Goal: Information Seeking & Learning: Learn about a topic

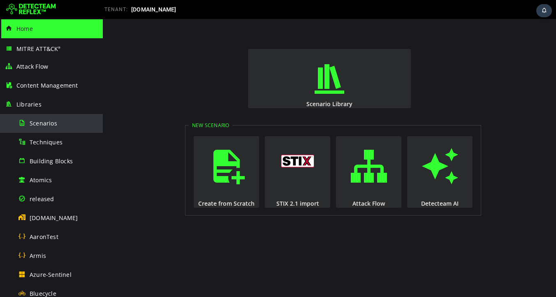
click at [46, 124] on span "Scenarios" at bounding box center [44, 123] width 28 height 8
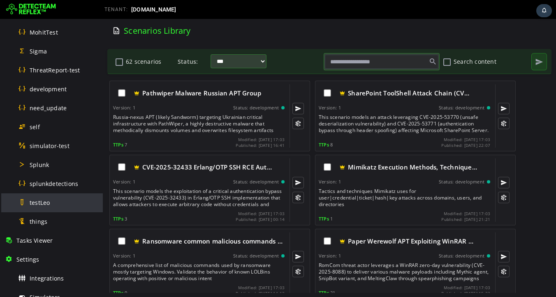
scroll to position [441, 0]
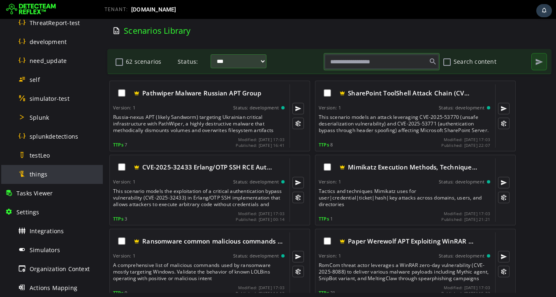
click at [37, 174] on span "things" at bounding box center [39, 174] width 18 height 8
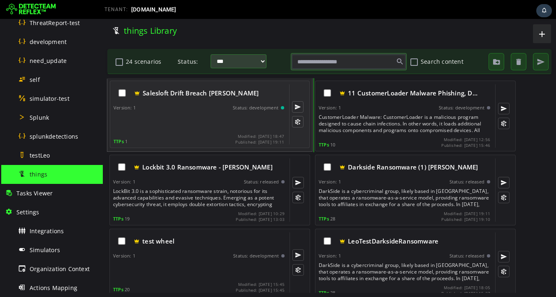
click at [180, 131] on div "Salesloft Drift Breach leo Version: 1 Status: development TTPs 1 Modified: 2025…" at bounding box center [198, 114] width 171 height 60
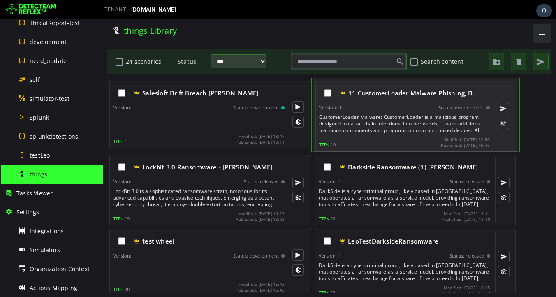
click at [397, 123] on div "CustomerLoader Malware: CustomerLoader is a malicious program designed to cause…" at bounding box center [405, 124] width 172 height 20
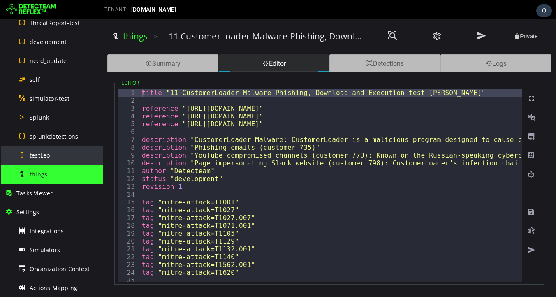
click at [39, 157] on span "testLeo" at bounding box center [40, 155] width 20 height 8
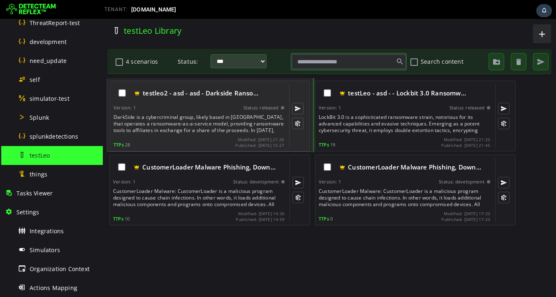
click at [185, 119] on div "DarkSide is a cybercriminal group, likely based in Russia, that operates a rans…" at bounding box center [199, 124] width 172 height 20
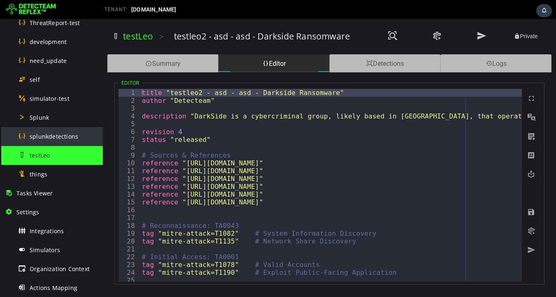
click at [46, 139] on span "splunkdetections" at bounding box center [54, 136] width 49 height 8
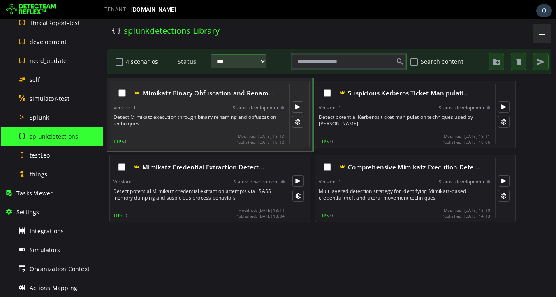
click at [191, 123] on div "Detect Mimikatz execution through binary renaming and obfuscation techniques" at bounding box center [199, 122] width 172 height 16
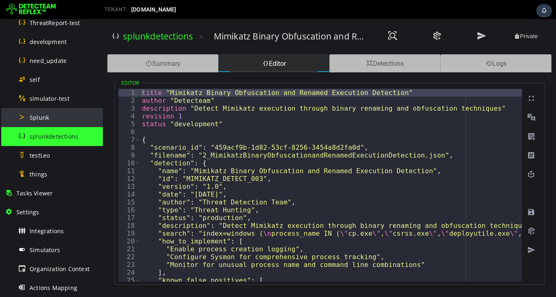
scroll to position [435, 0]
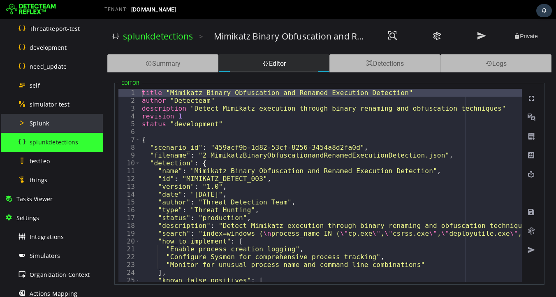
click at [39, 125] on span "Splunk" at bounding box center [39, 123] width 19 height 8
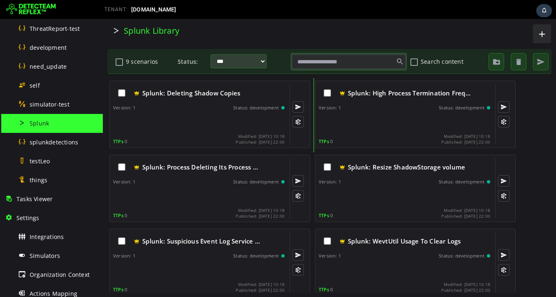
click at [187, 125] on div at bounding box center [199, 122] width 173 height 16
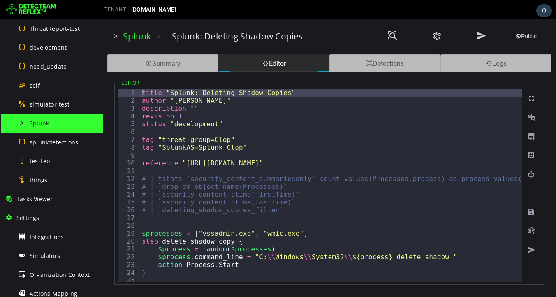
type textarea "**********"
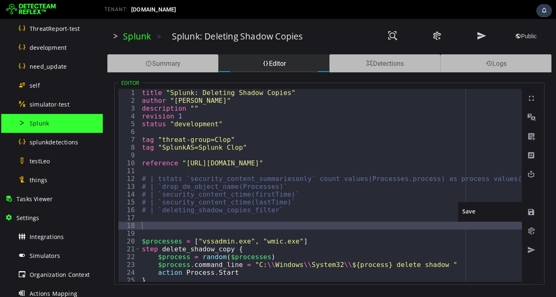
click at [532, 213] on span at bounding box center [531, 212] width 8 height 8
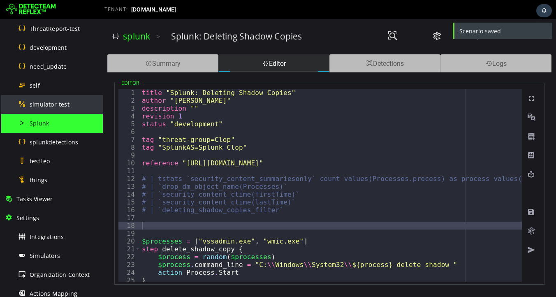
click at [42, 106] on span "simulator-test" at bounding box center [50, 104] width 40 height 8
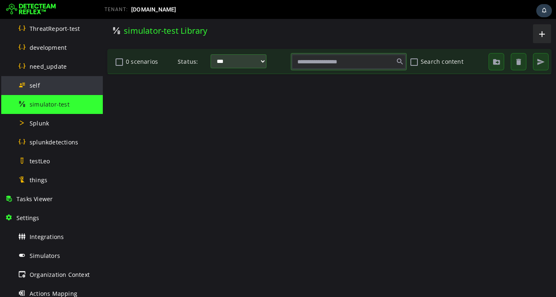
click at [44, 83] on div "self" at bounding box center [58, 85] width 80 height 19
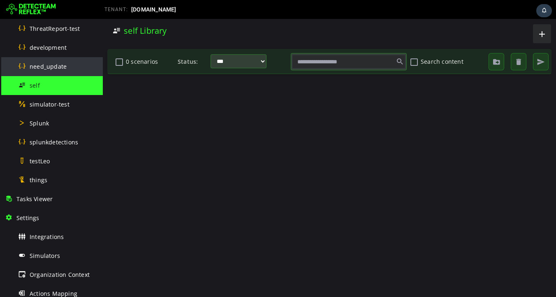
click at [51, 67] on span "need_update" at bounding box center [48, 66] width 37 height 8
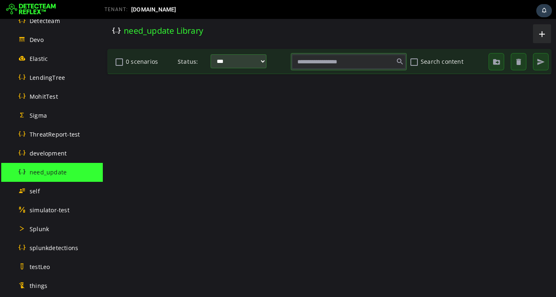
scroll to position [321, 0]
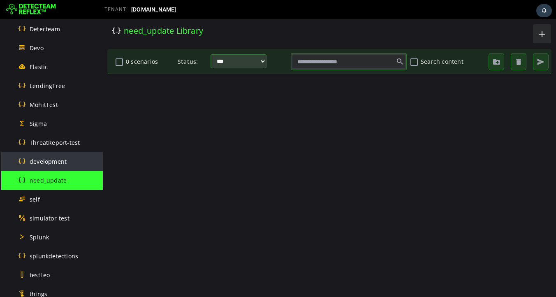
click at [42, 162] on span "development" at bounding box center [48, 161] width 37 height 8
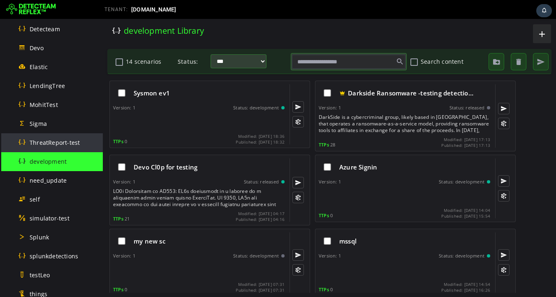
click at [45, 143] on span "ThreatReport-test" at bounding box center [55, 143] width 50 height 8
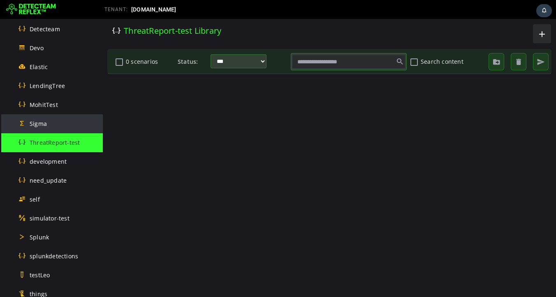
click at [45, 127] on span "Sigma" at bounding box center [38, 124] width 17 height 8
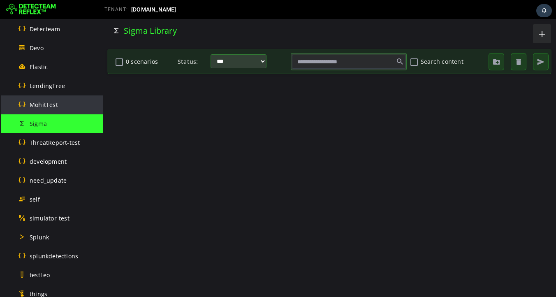
click at [47, 103] on span "MohitTest" at bounding box center [44, 105] width 28 height 8
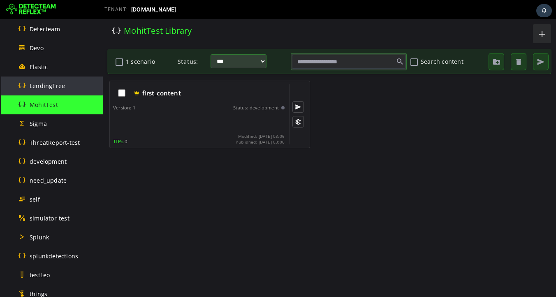
click at [43, 89] on span "LendingTree" at bounding box center [47, 86] width 35 height 8
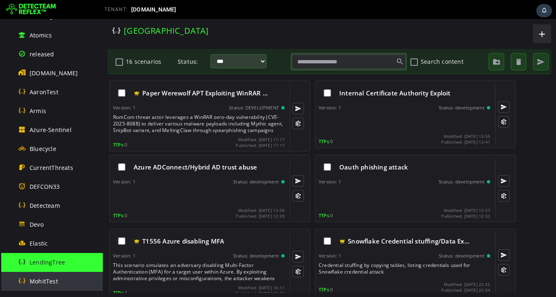
scroll to position [139, 0]
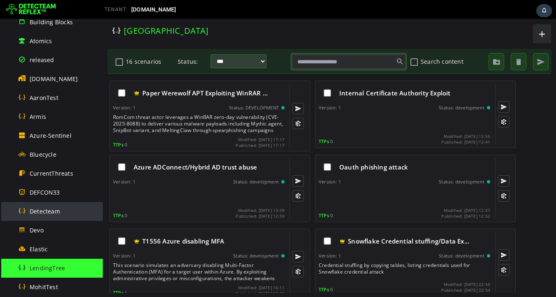
click at [51, 212] on span "Detecteam" at bounding box center [45, 211] width 30 height 8
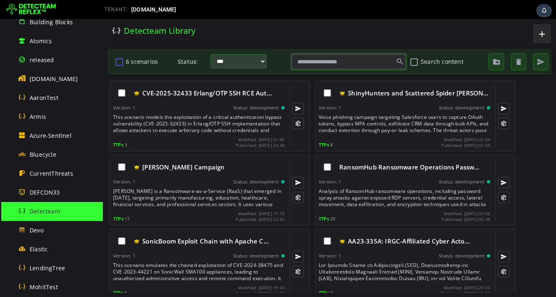
click at [120, 64] on button "6 scenarios" at bounding box center [119, 62] width 10 height 14
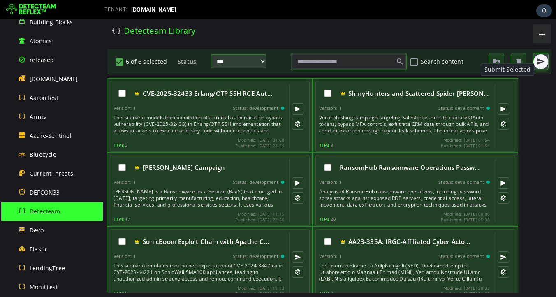
click at [540, 63] on span "button" at bounding box center [541, 62] width 8 height 8
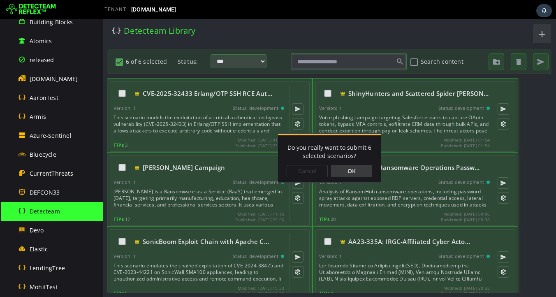
click at [355, 173] on div "OK" at bounding box center [351, 171] width 41 height 12
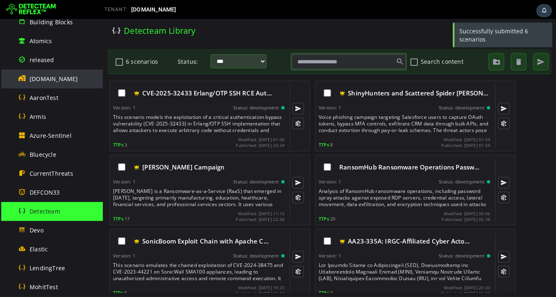
click at [49, 80] on span "[DOMAIN_NAME]" at bounding box center [54, 79] width 49 height 8
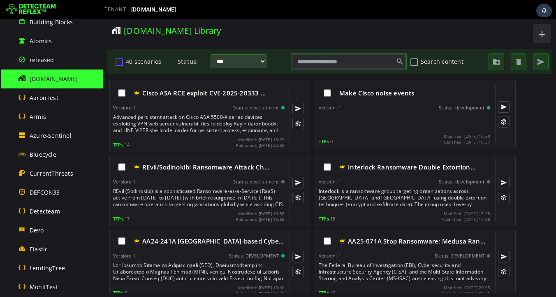
click at [121, 62] on button "40 scenarios" at bounding box center [119, 62] width 10 height 14
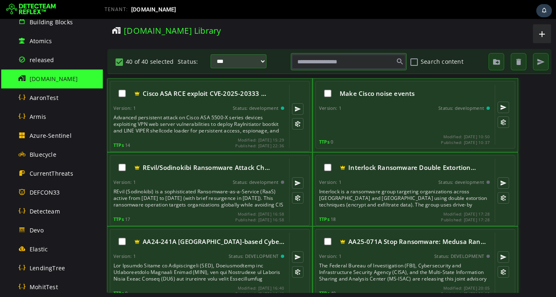
click at [121, 62] on button "40 of 40 selected" at bounding box center [119, 62] width 10 height 14
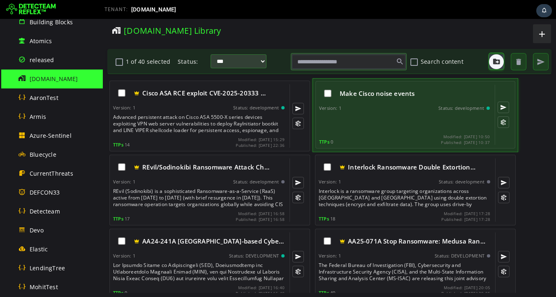
click at [497, 62] on span "button" at bounding box center [496, 62] width 8 height 8
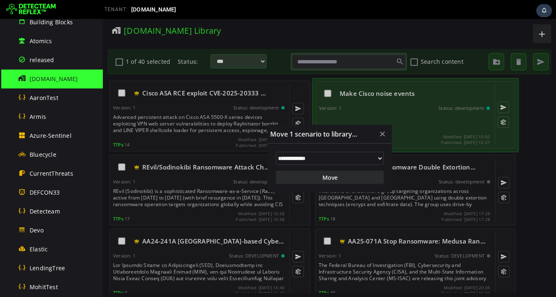
click at [378, 161] on select "**********" at bounding box center [330, 158] width 108 height 13
click at [386, 132] on span "button" at bounding box center [382, 134] width 8 height 8
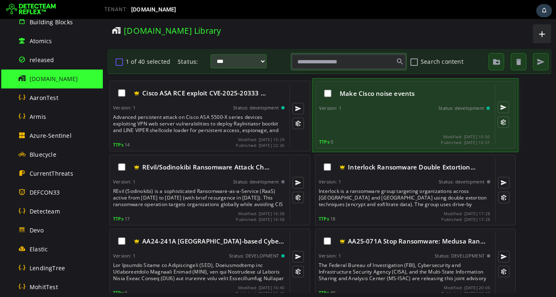
click at [120, 62] on button "1 of 40 selected" at bounding box center [119, 62] width 10 height 14
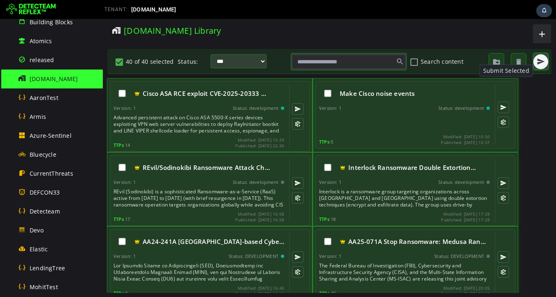
click at [539, 64] on span "button" at bounding box center [541, 62] width 8 height 8
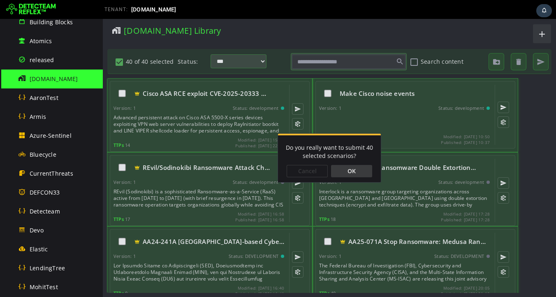
click at [355, 173] on div "OK" at bounding box center [351, 171] width 41 height 12
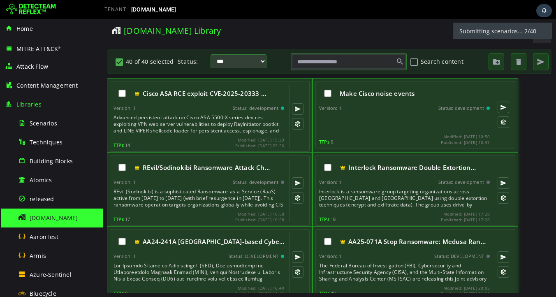
click at [58, 5] on div at bounding box center [46, 9] width 90 height 16
click at [34, 9] on img at bounding box center [31, 9] width 50 height 13
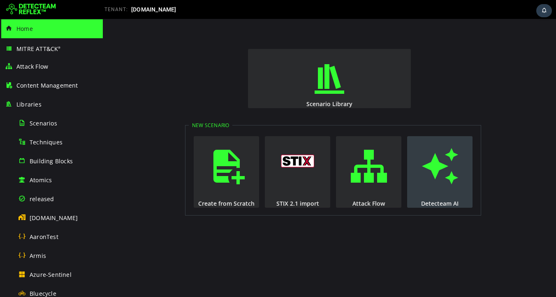
click at [444, 167] on span "button" at bounding box center [440, 166] width 8 height 56
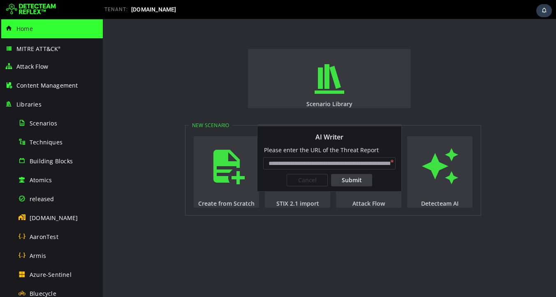
click at [288, 163] on input "AI Writer" at bounding box center [329, 163] width 132 height 12
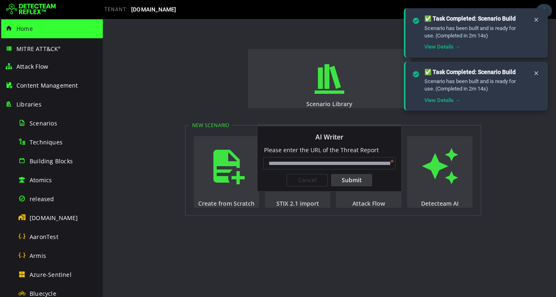
paste input "**********"
type input "**********"
click at [354, 181] on div "Submit" at bounding box center [351, 180] width 41 height 12
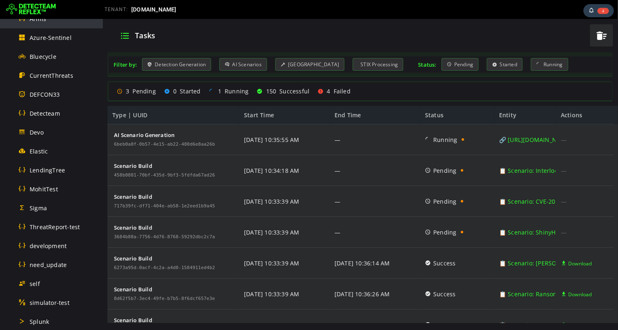
scroll to position [465, 0]
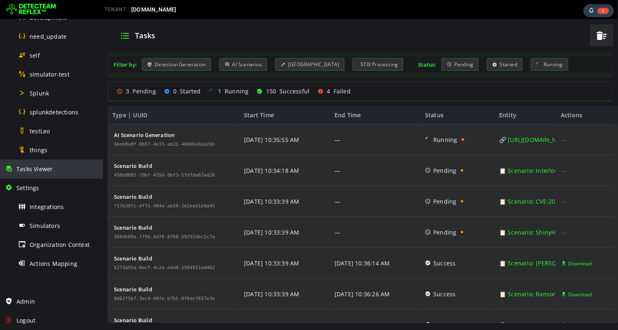
click at [39, 169] on span "Tasks Viewer" at bounding box center [34, 169] width 36 height 8
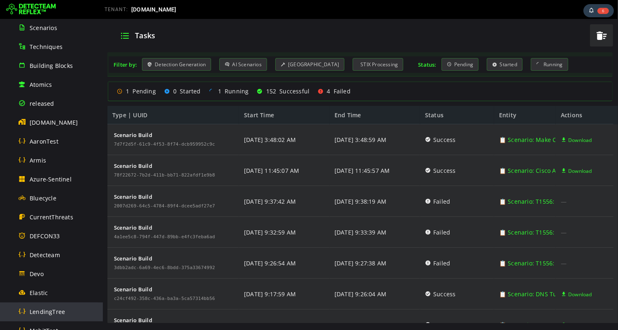
scroll to position [86, 0]
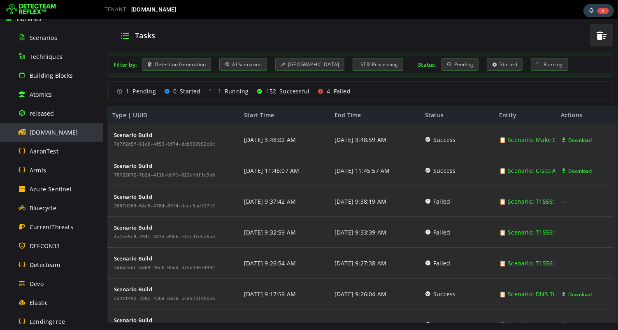
click at [46, 132] on span "[DOMAIN_NAME]" at bounding box center [54, 132] width 49 height 8
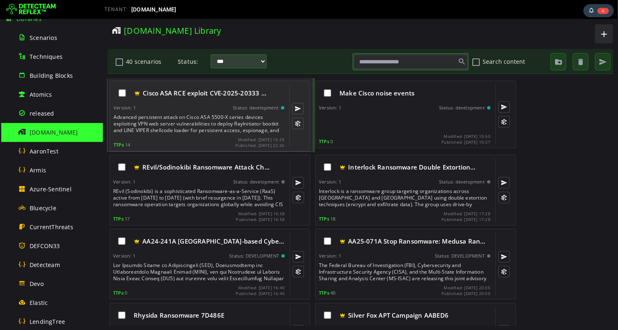
click at [196, 119] on div "Advanced persistent attack on Cisco ASA 5500-X series devices exploiting VPN we…" at bounding box center [199, 124] width 172 height 20
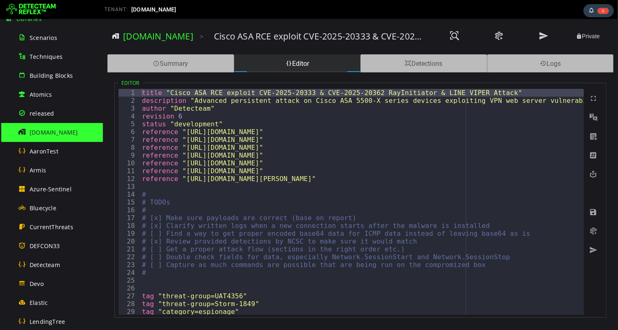
click at [423, 73] on div "Editor 1 2 3 4 5 6 7 8 9 10 11 12 13 14 15 16 17 18 19 20 21 22 23 24 25 26 27 …" at bounding box center [360, 195] width 506 height 246
click at [423, 67] on div "Detections" at bounding box center [423, 63] width 127 height 18
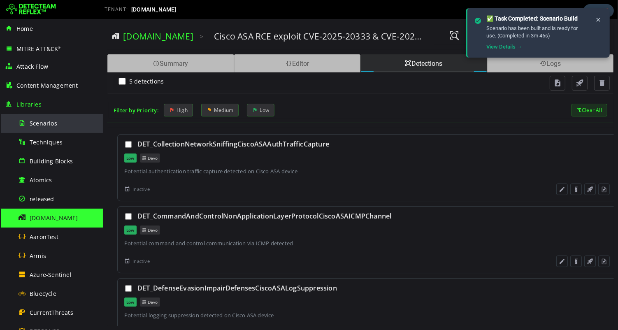
click at [42, 127] on div "Scenarios" at bounding box center [58, 123] width 80 height 19
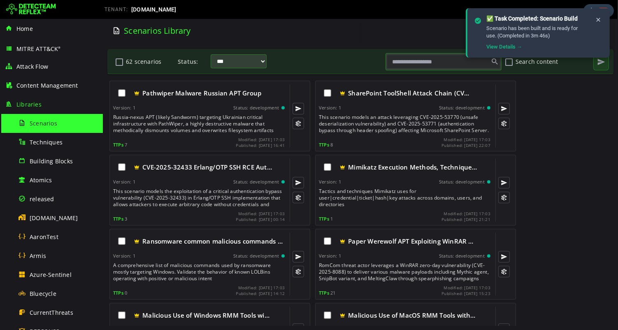
click at [416, 65] on input "text" at bounding box center [442, 62] width 113 height 14
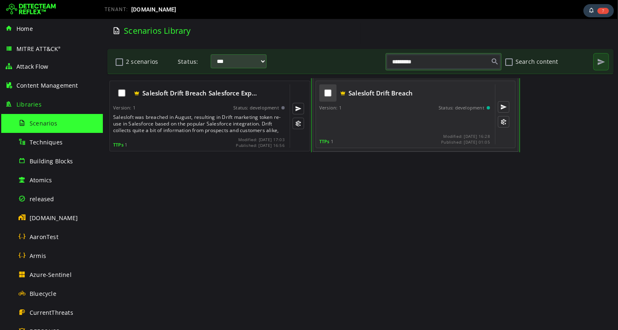
click at [331, 94] on div at bounding box center [327, 92] width 17 height 17
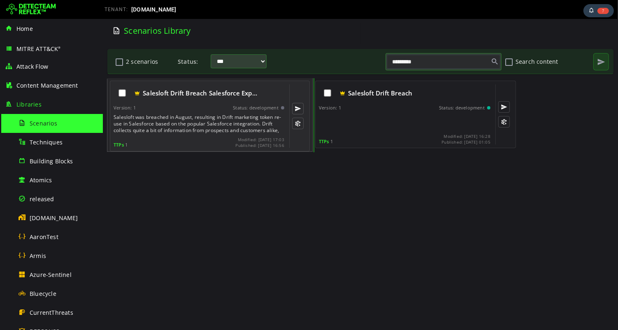
click at [203, 118] on div "Salesloft was breached in August, resulting in Drift marketing token re-use in …" at bounding box center [199, 124] width 172 height 20
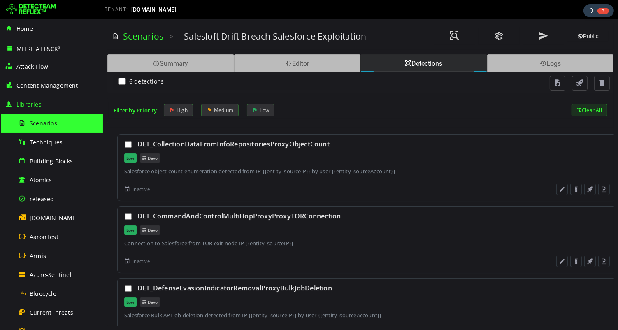
click at [588, 109] on div "Clear All" at bounding box center [589, 110] width 36 height 13
click at [543, 37] on span at bounding box center [543, 35] width 10 height 11
click at [452, 36] on span at bounding box center [454, 35] width 10 height 11
click at [453, 36] on span at bounding box center [454, 35] width 10 height 11
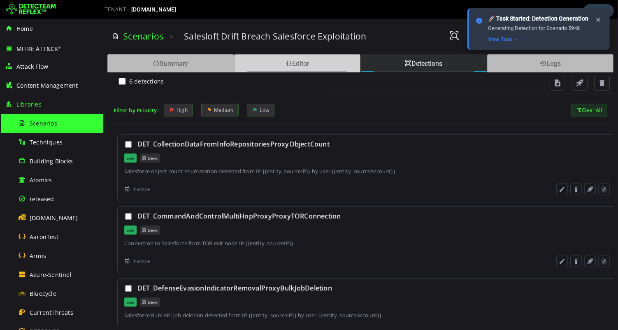
click at [285, 65] on span at bounding box center [288, 64] width 7 height 8
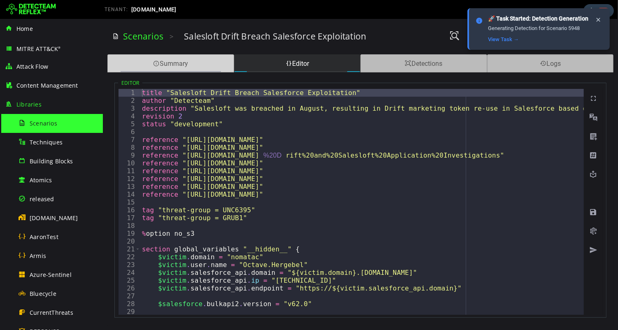
click at [188, 65] on div "Summary" at bounding box center [170, 63] width 127 height 18
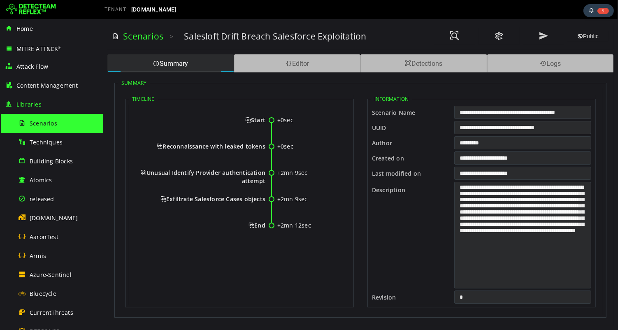
click at [270, 121] on circle at bounding box center [270, 120] width 5 height 5
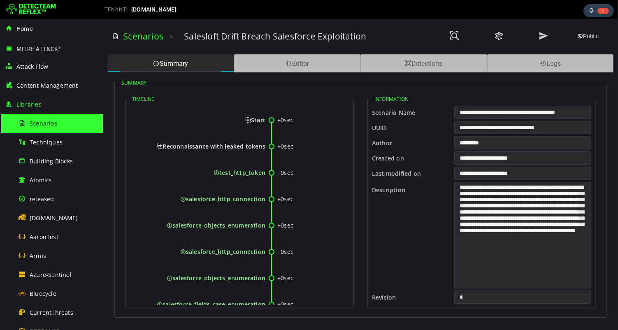
click at [269, 121] on circle at bounding box center [270, 120] width 5 height 5
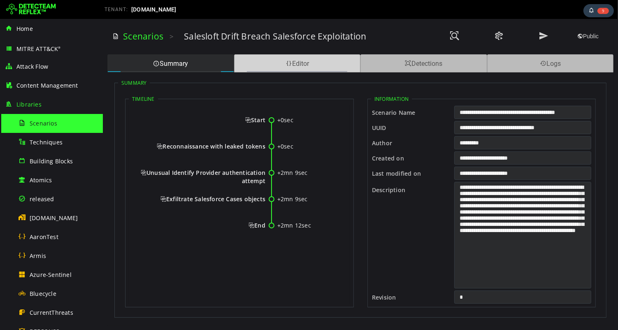
click at [292, 71] on div "Editor" at bounding box center [297, 63] width 127 height 18
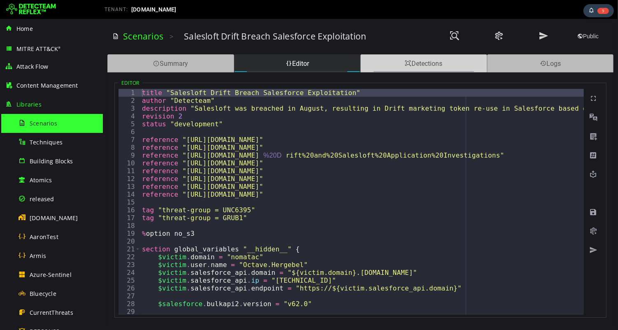
click at [397, 62] on div "Detections" at bounding box center [423, 63] width 127 height 18
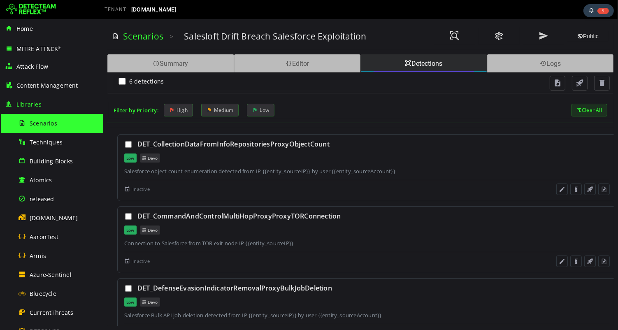
scroll to position [102, 0]
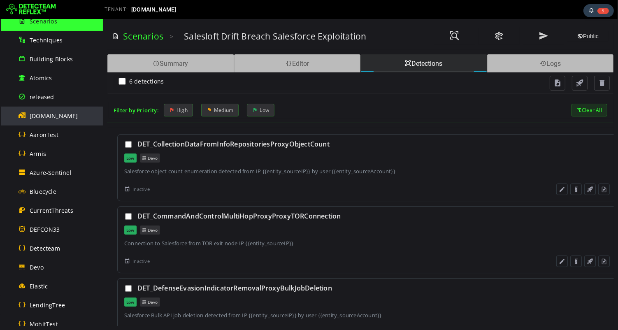
click at [46, 121] on div "detecteam.com" at bounding box center [58, 115] width 80 height 19
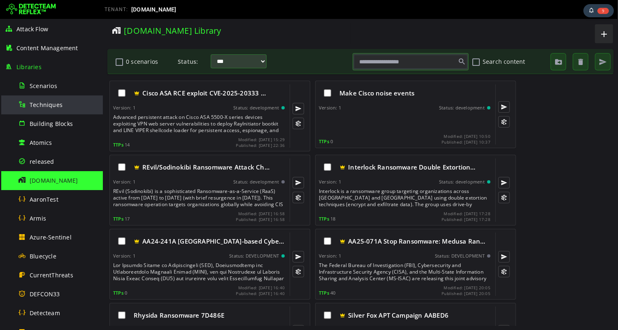
scroll to position [37, 0]
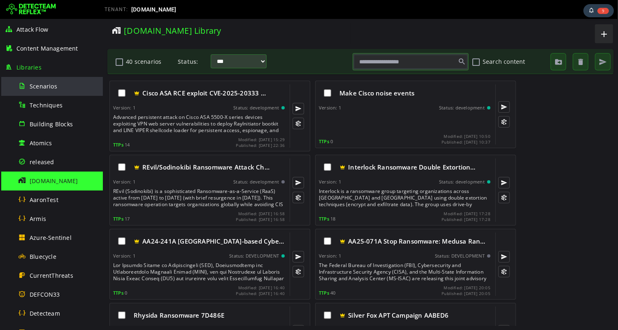
click at [40, 86] on span "Scenarios" at bounding box center [44, 86] width 28 height 8
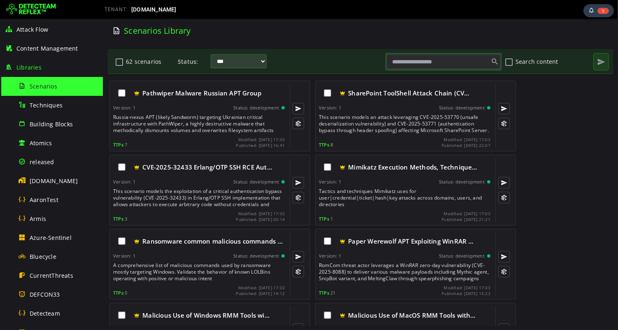
click at [414, 65] on input "text" at bounding box center [442, 62] width 113 height 14
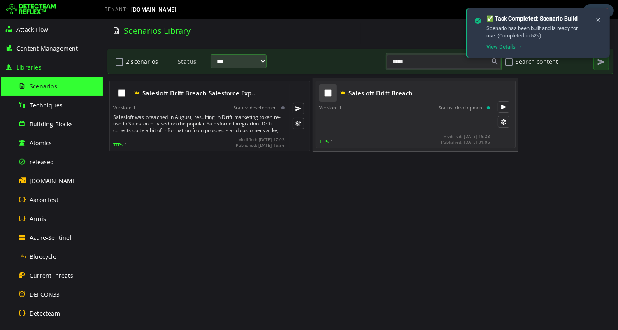
type input "*****"
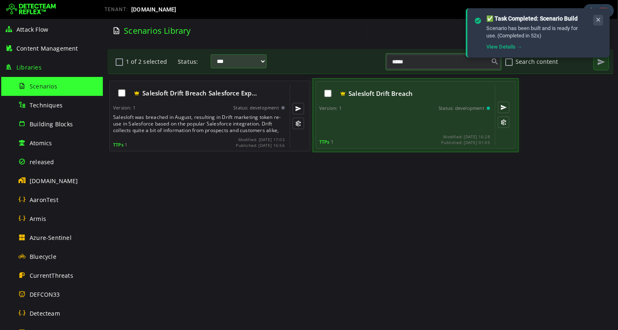
click at [599, 23] on icon at bounding box center [597, 19] width 7 height 7
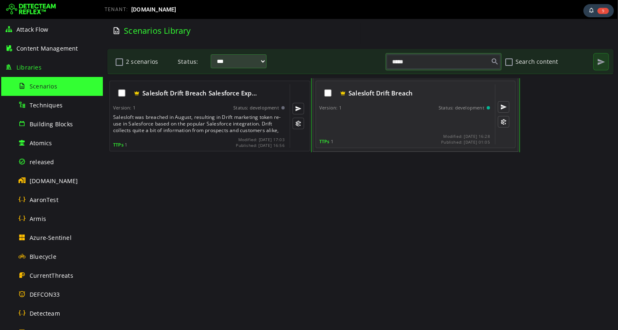
click at [386, 111] on div "Salesloft Drift Breach Version: 1 Status: development TTPs 1 Modified: 2025-10-…" at bounding box center [404, 114] width 171 height 60
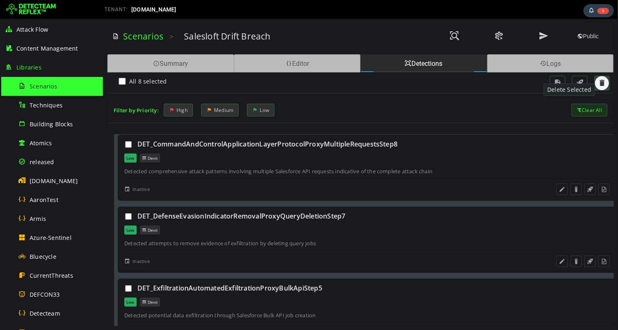
click at [601, 83] on span "button" at bounding box center [601, 83] width 8 height 8
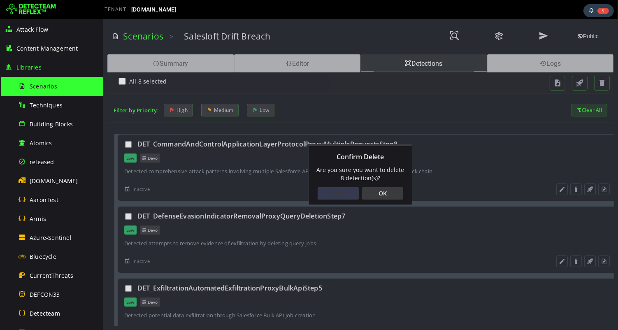
click at [329, 195] on div "Cancel" at bounding box center [337, 193] width 41 height 12
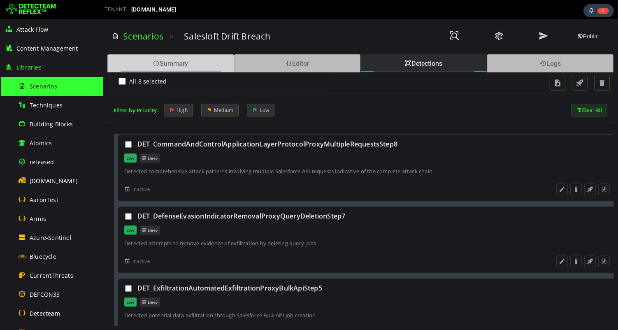
click at [193, 60] on div "Summary" at bounding box center [170, 63] width 127 height 18
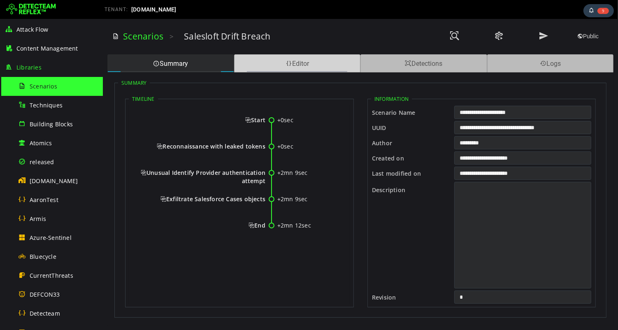
click at [305, 66] on div "Editor" at bounding box center [297, 63] width 127 height 18
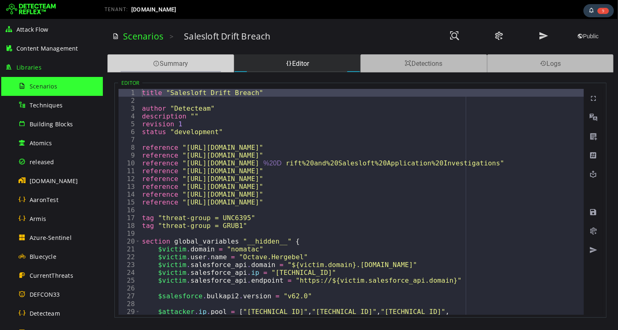
click at [195, 65] on div "Summary" at bounding box center [170, 63] width 127 height 18
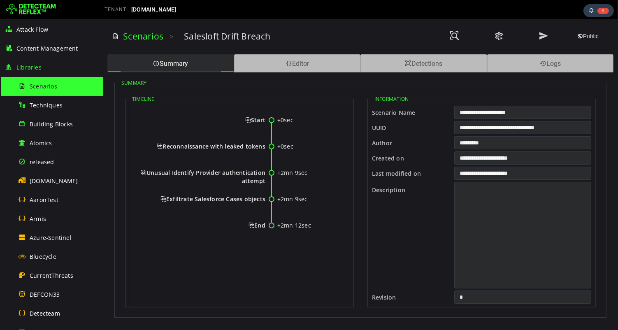
click at [74, 85] on div "Scenarios" at bounding box center [58, 86] width 80 height 19
click at [286, 65] on span at bounding box center [288, 64] width 7 height 8
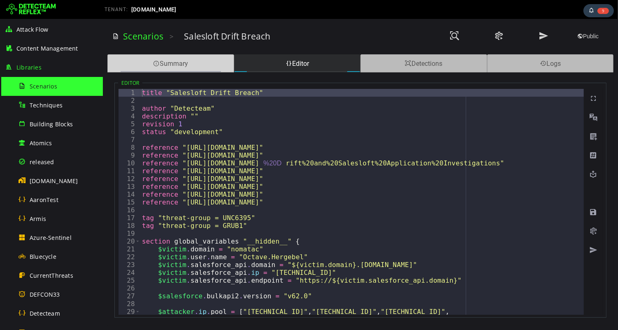
click at [167, 67] on div "Summary" at bounding box center [170, 63] width 127 height 18
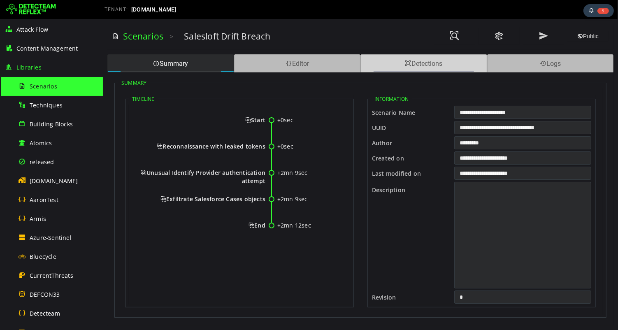
click at [410, 62] on div "Detections" at bounding box center [423, 63] width 127 height 18
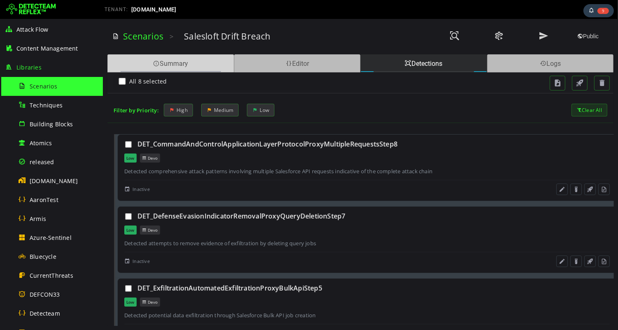
click at [170, 65] on div "Summary" at bounding box center [170, 63] width 127 height 18
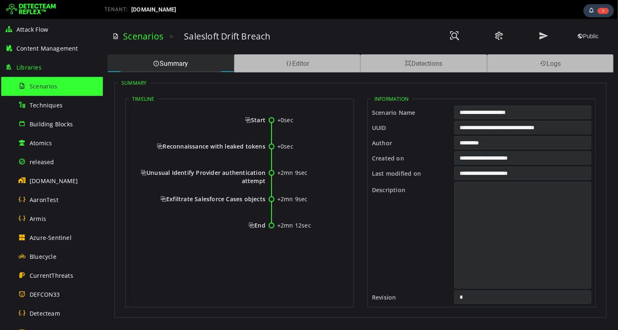
click at [47, 88] on span "Scenarios" at bounding box center [44, 86] width 28 height 8
click at [497, 38] on span at bounding box center [498, 35] width 10 height 11
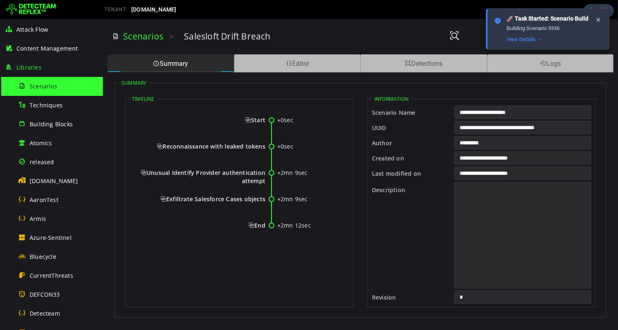
click at [391, 37] on div "Salesloft Drift Breach" at bounding box center [304, 36] width 242 height 12
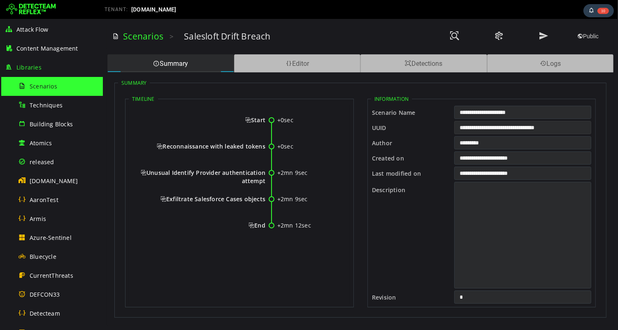
click at [498, 127] on input "**********" at bounding box center [521, 127] width 137 height 13
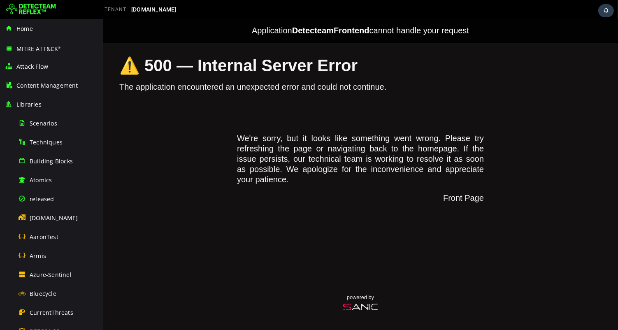
click at [150, 10] on span "[DOMAIN_NAME]" at bounding box center [153, 9] width 45 height 7
click at [44, 127] on div "Scenarios" at bounding box center [58, 123] width 80 height 19
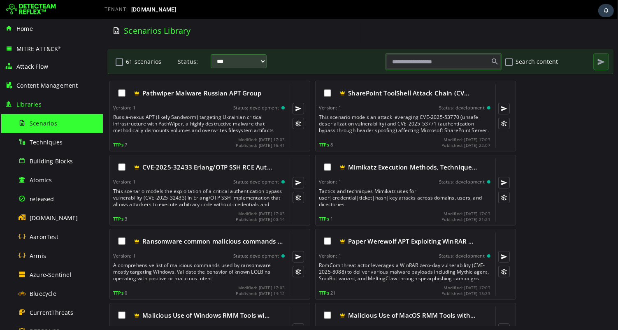
click at [413, 66] on input "text" at bounding box center [442, 62] width 113 height 14
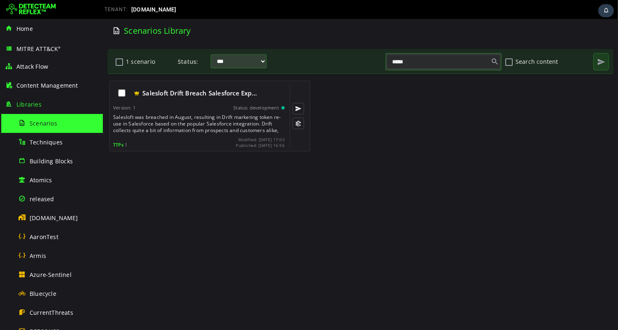
type input "*****"
click at [28, 9] on img at bounding box center [31, 9] width 50 height 13
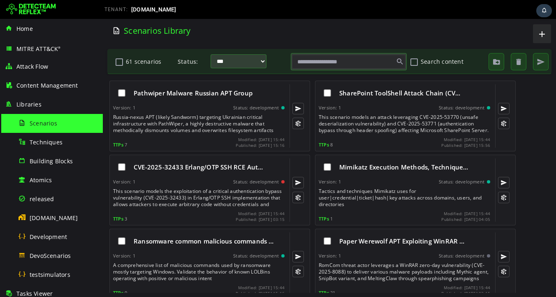
click at [308, 63] on input "text" at bounding box center [348, 62] width 113 height 14
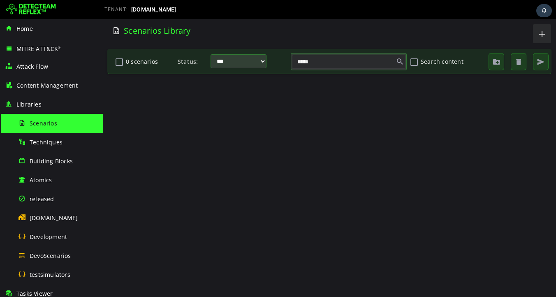
type input "*****"
click at [47, 145] on span "Techniques" at bounding box center [46, 142] width 33 height 8
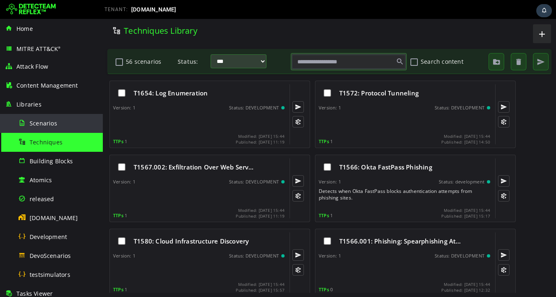
click at [43, 122] on span "Scenarios" at bounding box center [44, 123] width 28 height 8
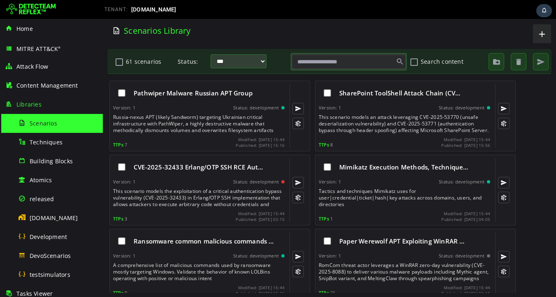
click at [339, 63] on input "text" at bounding box center [348, 62] width 113 height 14
type input "*"
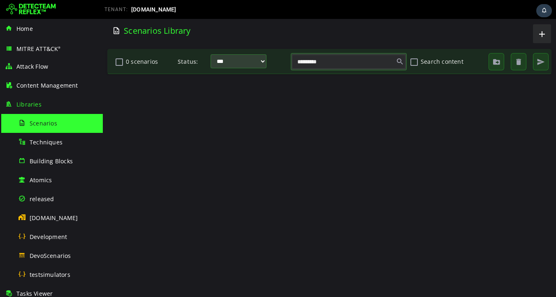
type input "*********"
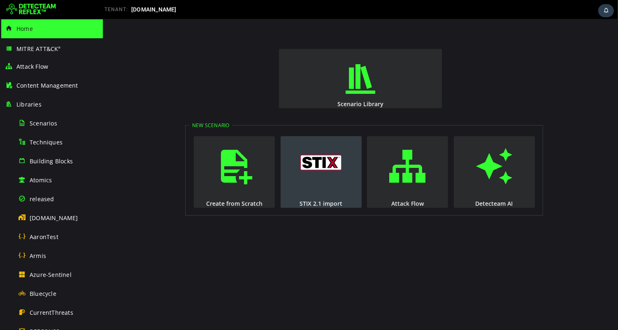
click at [320, 176] on button "STIX 2.1 import" at bounding box center [320, 172] width 81 height 72
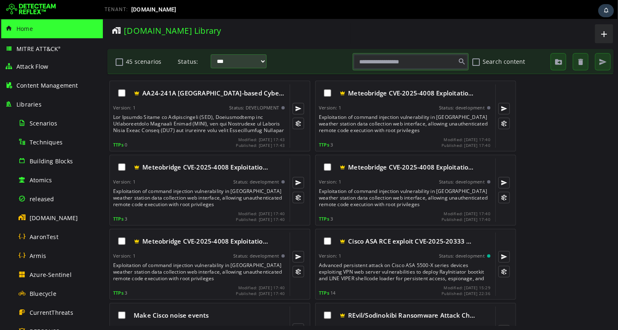
click at [35, 11] on img at bounding box center [31, 9] width 50 height 13
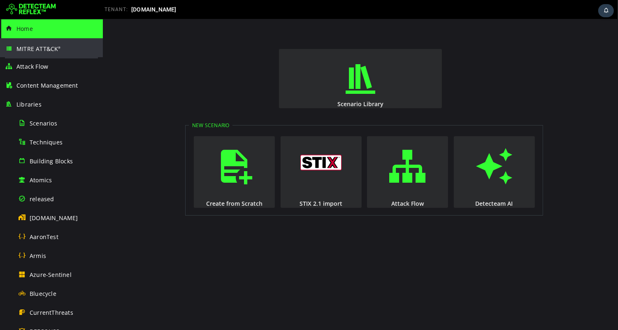
click at [31, 49] on span "MITRE ATT&CK ®" at bounding box center [38, 49] width 44 height 8
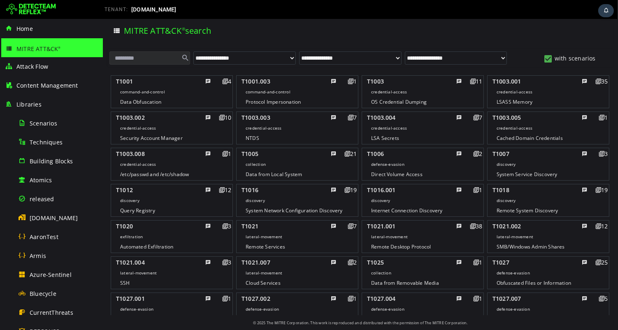
click at [145, 60] on input "text" at bounding box center [149, 57] width 81 height 13
click at [222, 80] on div "4" at bounding box center [220, 81] width 21 height 10
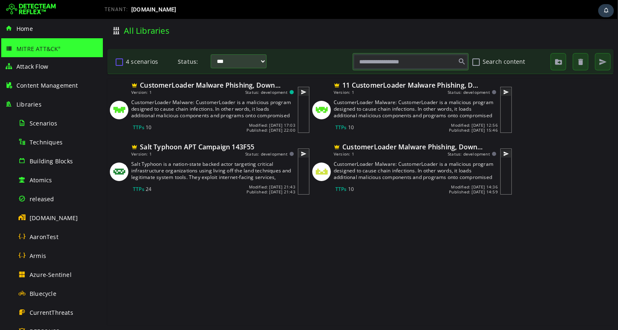
click at [119, 64] on button "4 scenarios" at bounding box center [119, 62] width 10 height 14
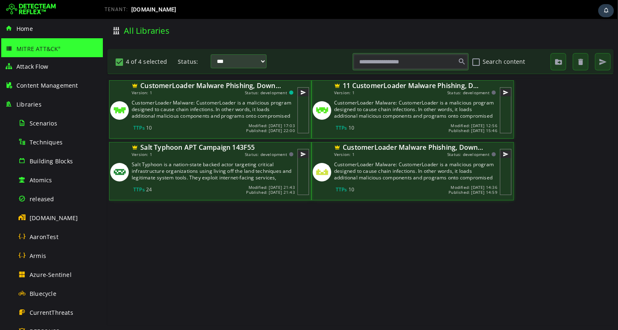
click at [410, 67] on input "text" at bounding box center [409, 62] width 113 height 14
click at [48, 67] on span "Attack Flow" at bounding box center [32, 66] width 32 height 8
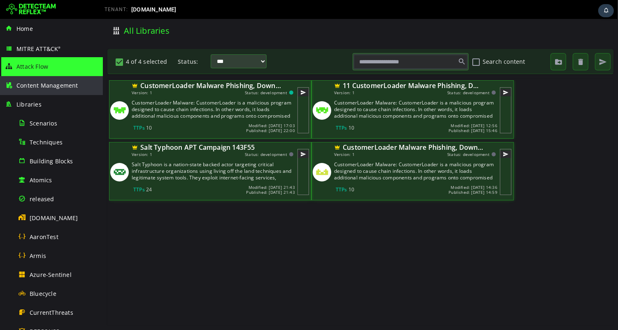
click at [51, 87] on span "Content Management" at bounding box center [47, 85] width 62 height 8
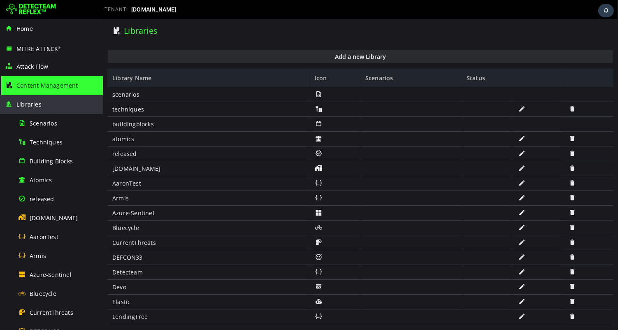
click at [51, 106] on div "Libraries" at bounding box center [51, 104] width 93 height 19
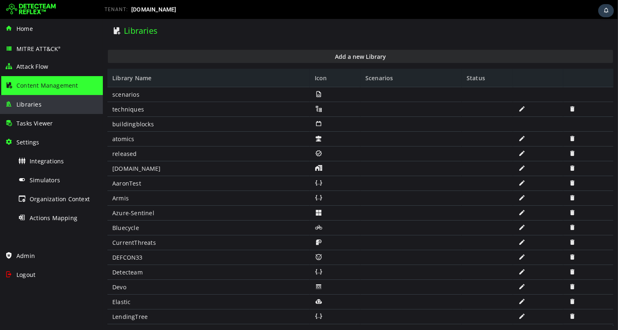
click at [45, 106] on div "Libraries" at bounding box center [51, 104] width 93 height 19
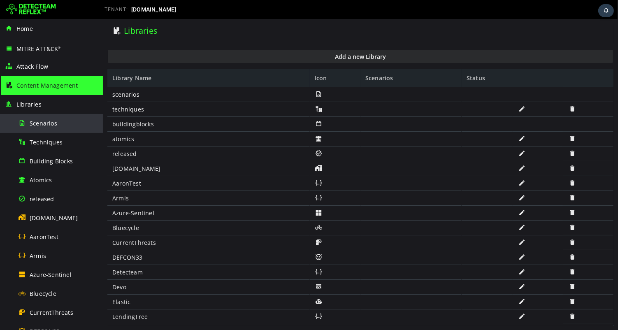
click at [44, 124] on span "Scenarios" at bounding box center [44, 123] width 28 height 8
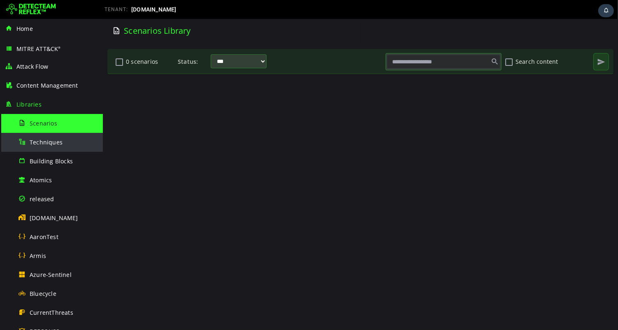
click at [49, 136] on div "Techniques" at bounding box center [58, 142] width 80 height 19
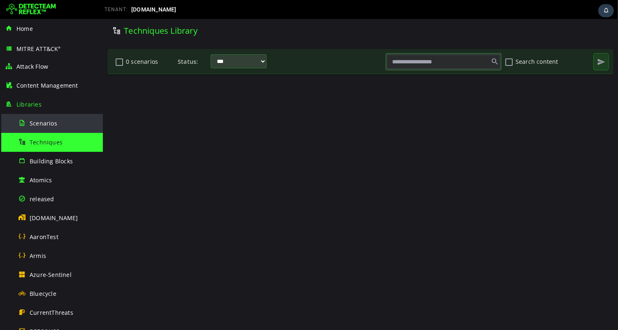
click at [42, 119] on span "Scenarios" at bounding box center [44, 123] width 28 height 8
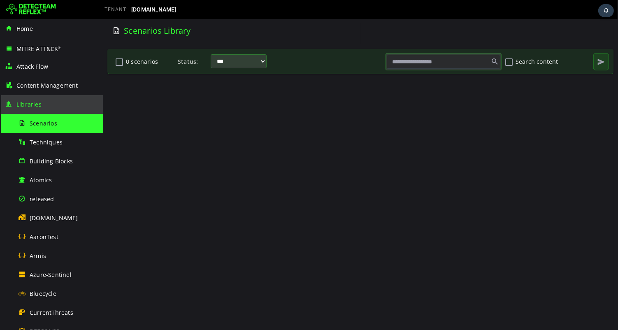
click at [35, 109] on div "Libraries" at bounding box center [51, 104] width 93 height 19
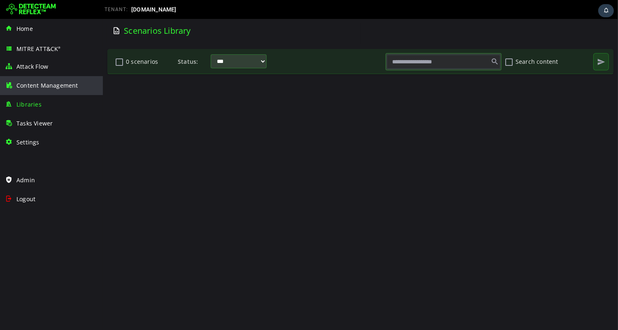
click at [33, 80] on div "Content Management" at bounding box center [51, 85] width 93 height 19
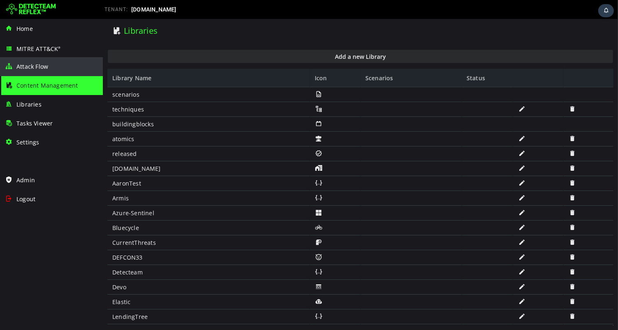
click at [35, 60] on div "Attack Flow" at bounding box center [51, 66] width 93 height 19
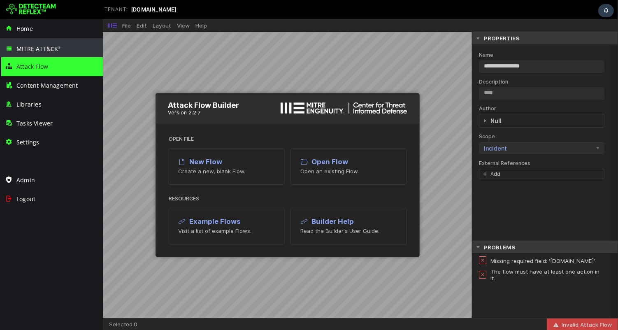
click at [35, 46] on span "MITRE ATT&CK ®" at bounding box center [38, 49] width 44 height 8
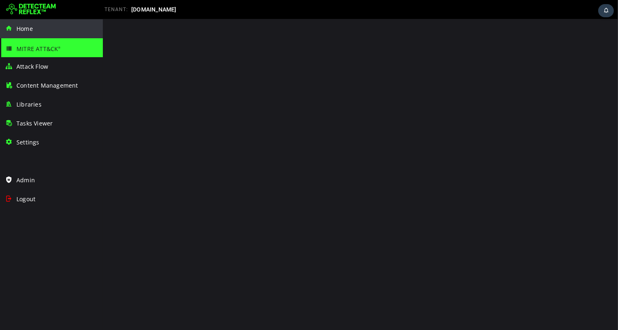
click at [28, 31] on span "Home" at bounding box center [24, 29] width 16 height 8
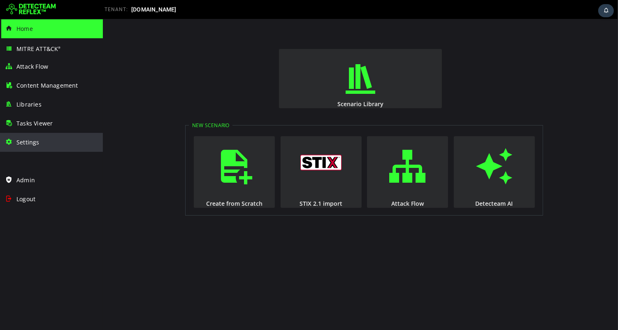
click at [28, 142] on span "Settings" at bounding box center [27, 142] width 23 height 8
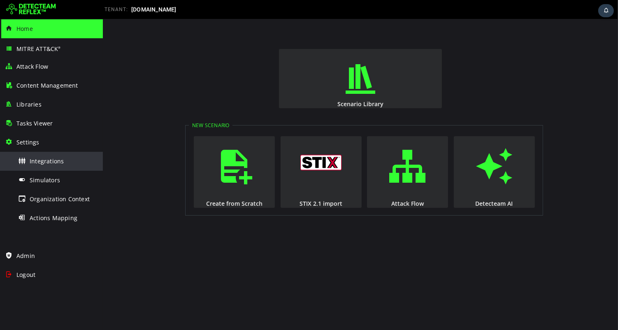
click at [46, 162] on span "Integrations" at bounding box center [47, 161] width 34 height 8
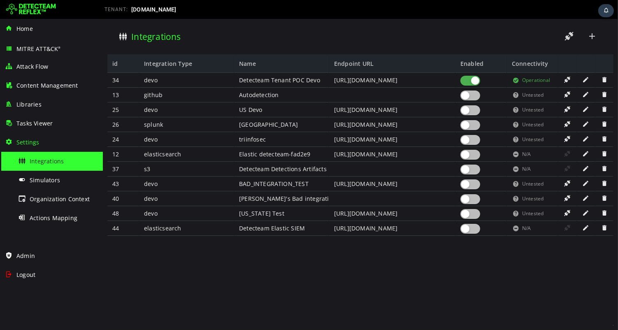
click at [470, 229] on div at bounding box center [470, 229] width 20 height 10
click at [473, 155] on div at bounding box center [470, 155] width 20 height 10
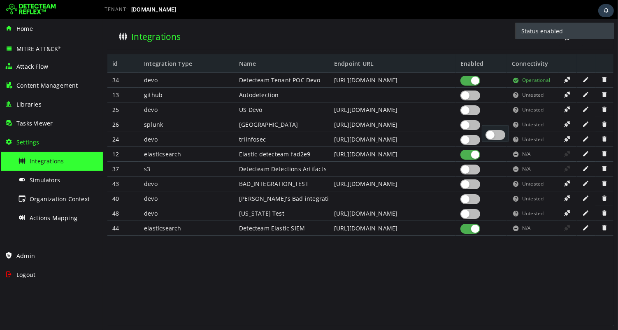
click at [473, 125] on div at bounding box center [470, 125] width 20 height 10
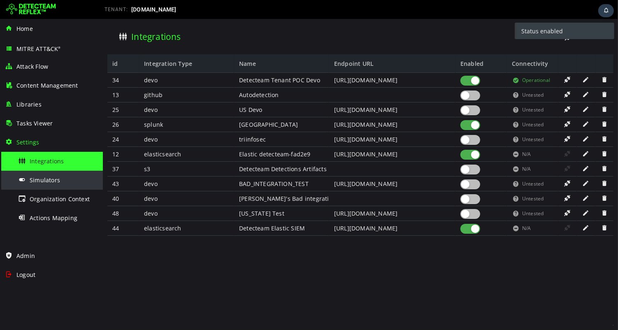
click at [50, 182] on span "Simulators" at bounding box center [45, 180] width 30 height 8
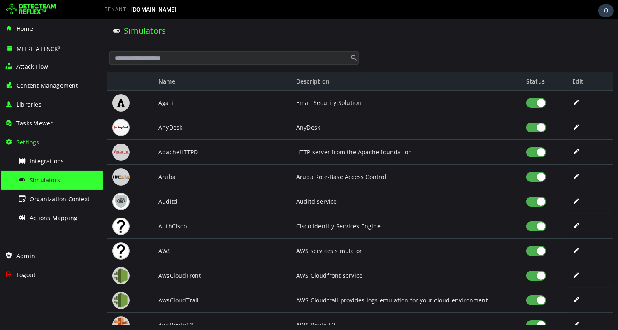
click at [299, 54] on input "text" at bounding box center [233, 57] width 249 height 13
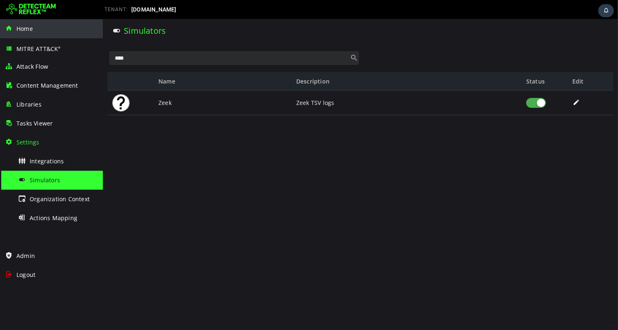
type input "****"
click at [30, 30] on span "Home" at bounding box center [24, 29] width 16 height 8
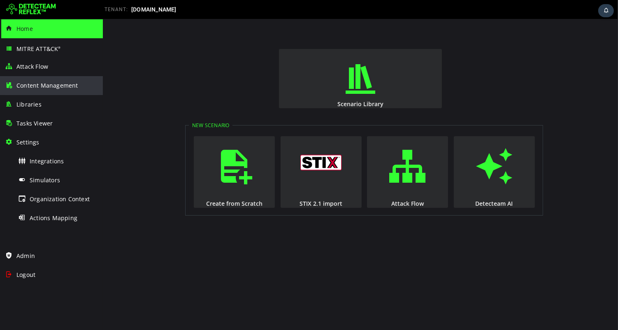
click at [34, 89] on div "Content Management" at bounding box center [51, 85] width 93 height 19
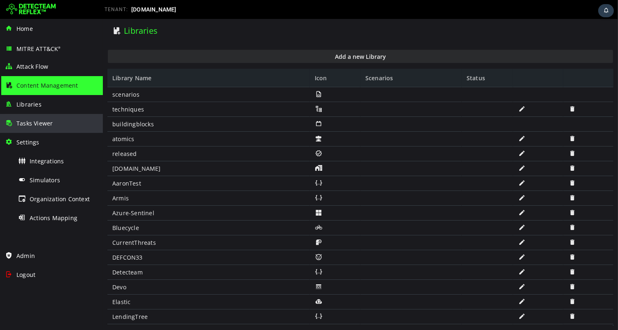
click at [35, 122] on span "Tasks Viewer" at bounding box center [34, 123] width 36 height 8
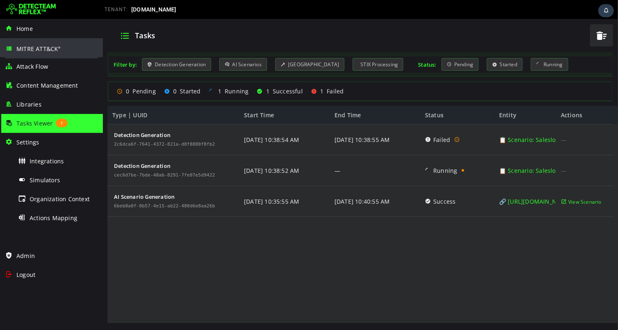
click at [38, 50] on span "MITRE ATT&CK ®" at bounding box center [38, 49] width 44 height 8
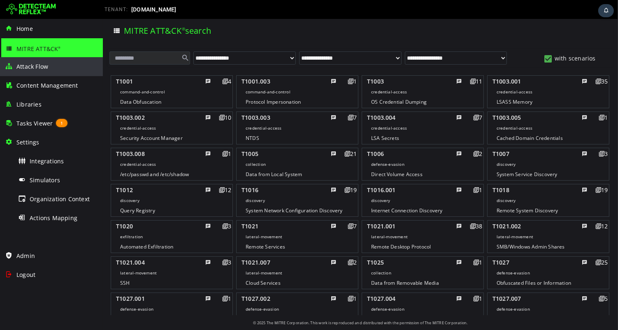
click at [33, 68] on span "Attack Flow" at bounding box center [32, 66] width 32 height 8
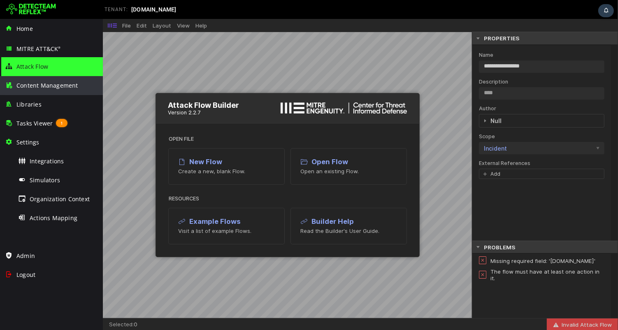
click at [31, 84] on span "Content Management" at bounding box center [47, 85] width 62 height 8
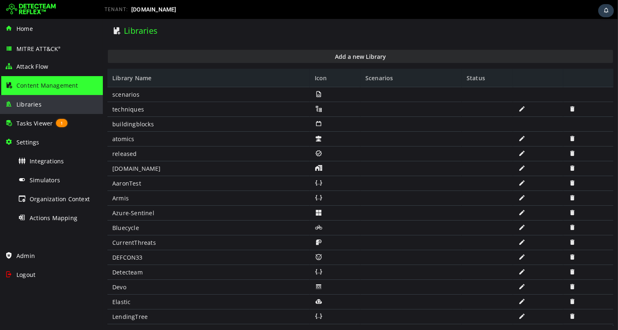
click at [25, 106] on span "Libraries" at bounding box center [28, 104] width 25 height 8
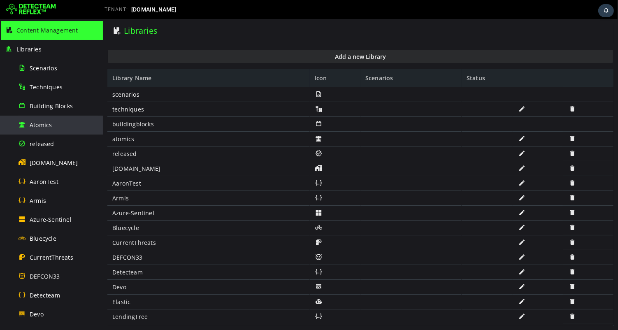
scroll to position [60, 0]
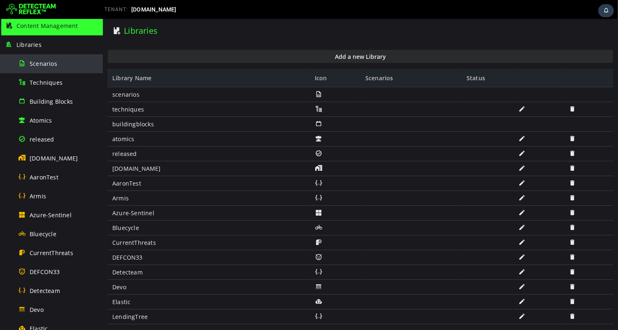
click at [42, 63] on span "Scenarios" at bounding box center [44, 64] width 28 height 8
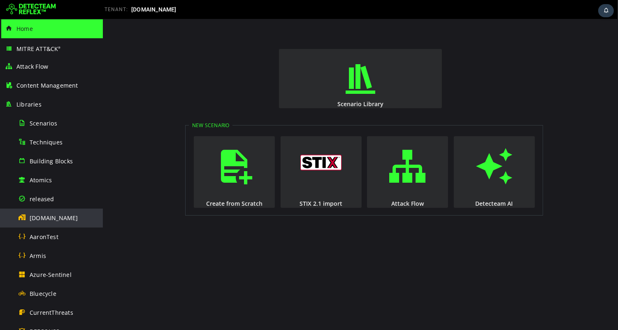
click at [45, 217] on span "[DOMAIN_NAME]" at bounding box center [54, 218] width 49 height 8
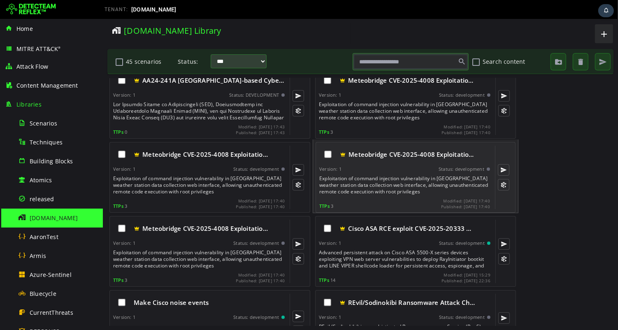
scroll to position [12, 0]
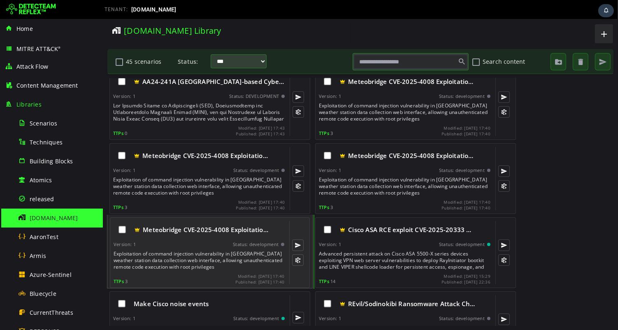
click at [189, 248] on div "Meteobridge CVE-2025-4008 Exploitatio… Version: 1 Status: development Exploitat…" at bounding box center [198, 252] width 171 height 63
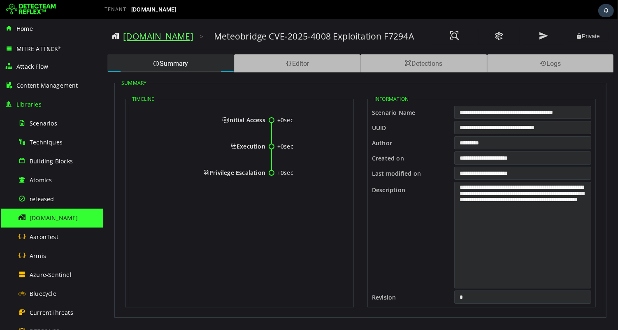
click at [149, 36] on link "[DOMAIN_NAME]" at bounding box center [158, 36] width 70 height 12
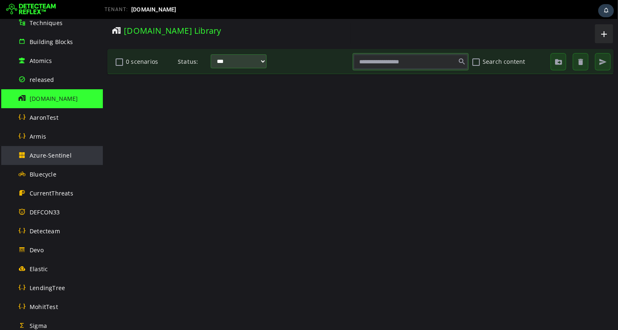
scroll to position [149, 0]
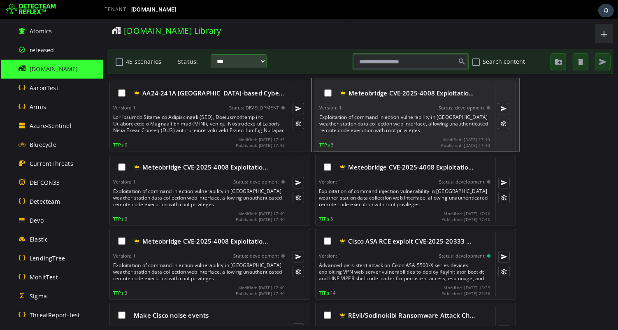
click at [385, 136] on div "Meteobridge CVE-2025-4008 Exploitatio… Version: 1 Status: development Exploitat…" at bounding box center [404, 115] width 171 height 63
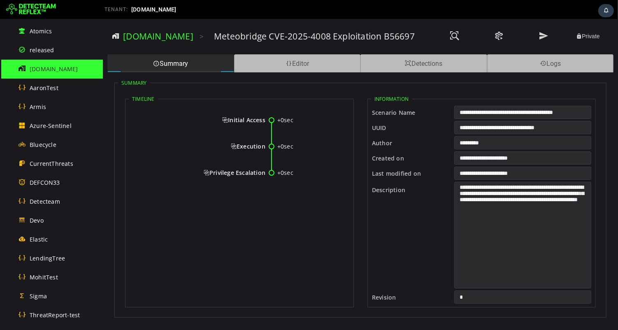
click at [222, 120] on span "Initial Access" at bounding box center [243, 120] width 43 height 8
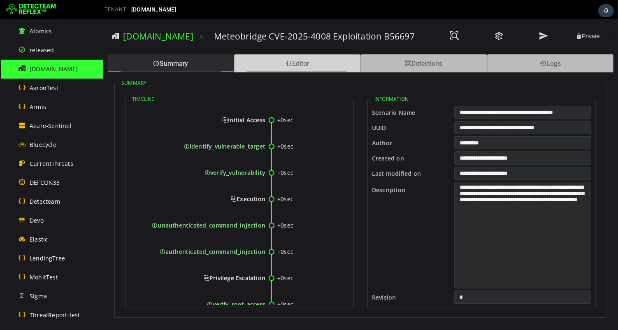
click at [303, 67] on div "Editor" at bounding box center [297, 63] width 127 height 18
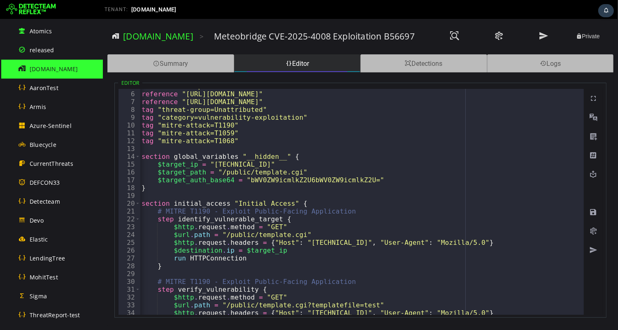
scroll to position [0, 0]
click at [152, 40] on link "[DOMAIN_NAME]" at bounding box center [158, 36] width 70 height 12
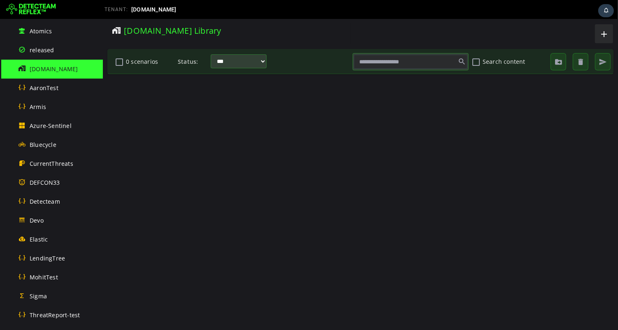
scroll to position [0, 0]
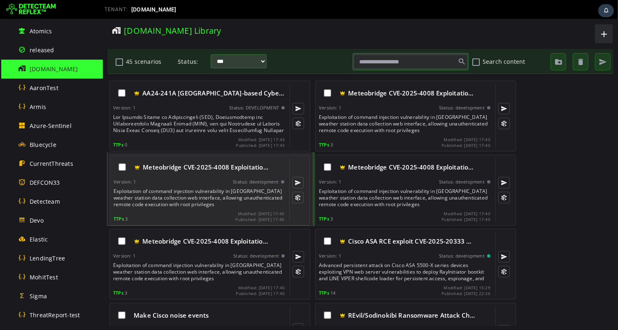
click at [224, 179] on div "Version: 1 Status: development" at bounding box center [198, 182] width 171 height 6
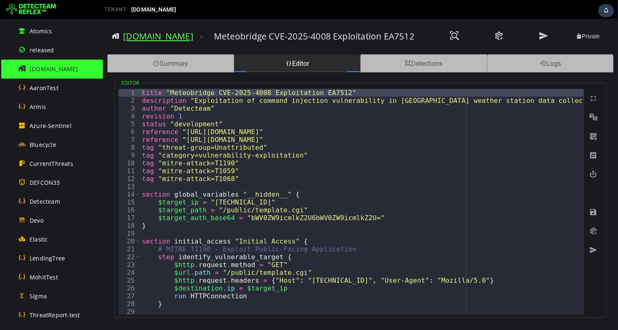
click at [151, 40] on link "[DOMAIN_NAME]" at bounding box center [158, 36] width 70 height 12
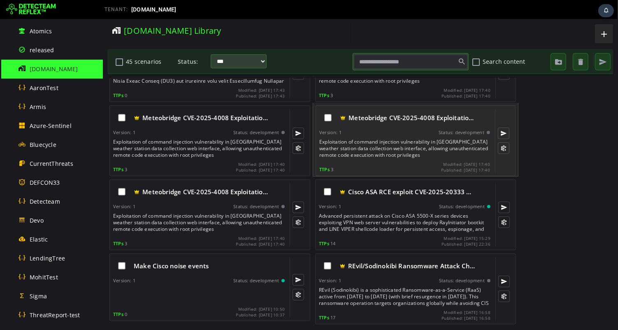
scroll to position [50, 0]
click at [397, 141] on div "Exploitation of command injection vulnerability in [GEOGRAPHIC_DATA] weather st…" at bounding box center [405, 148] width 172 height 20
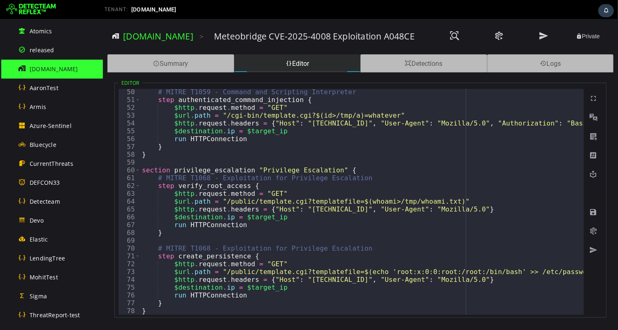
scroll to position [383, 0]
click at [164, 36] on link "[DOMAIN_NAME]" at bounding box center [158, 36] width 70 height 12
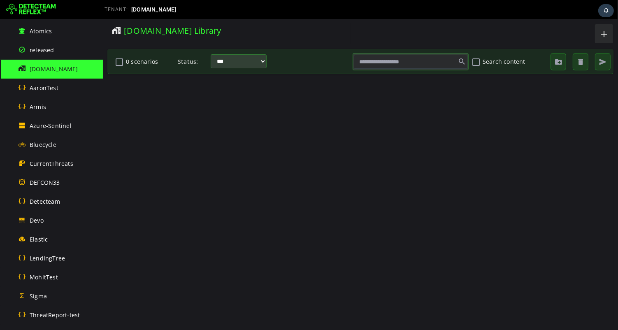
scroll to position [0, 0]
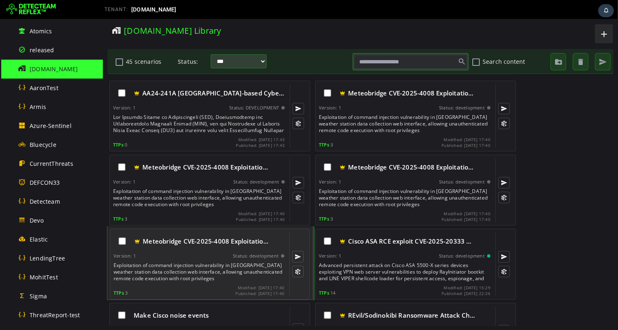
click at [143, 271] on div "Exploitation of command injection vulnerability in [GEOGRAPHIC_DATA] weather st…" at bounding box center [199, 272] width 172 height 20
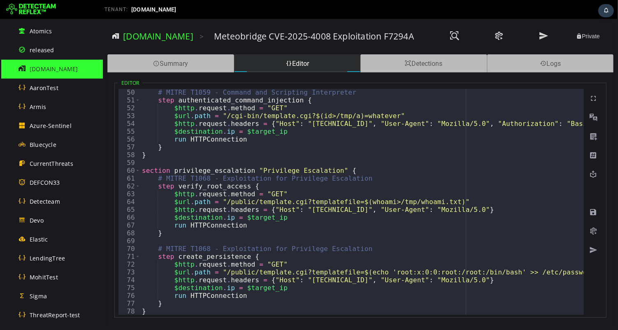
scroll to position [383, 0]
click at [146, 39] on link "[DOMAIN_NAME]" at bounding box center [158, 36] width 70 height 12
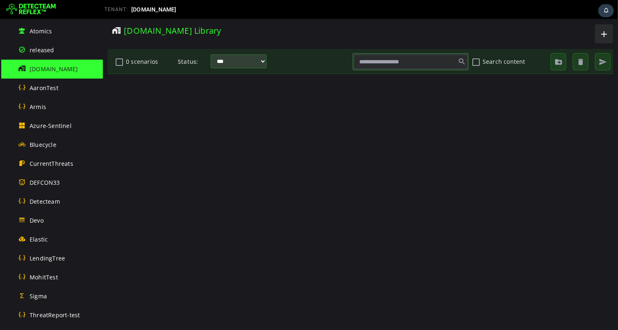
scroll to position [0, 0]
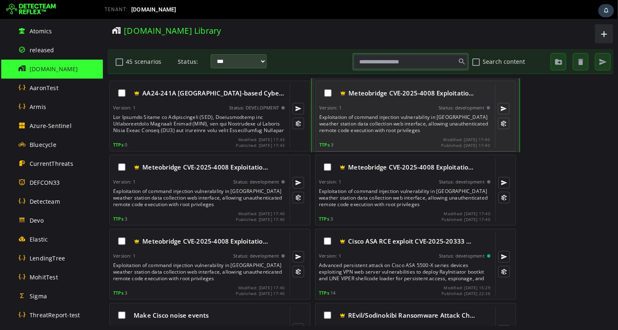
click at [373, 126] on div "Exploitation of command injection vulnerability in [GEOGRAPHIC_DATA] weather st…" at bounding box center [405, 124] width 172 height 20
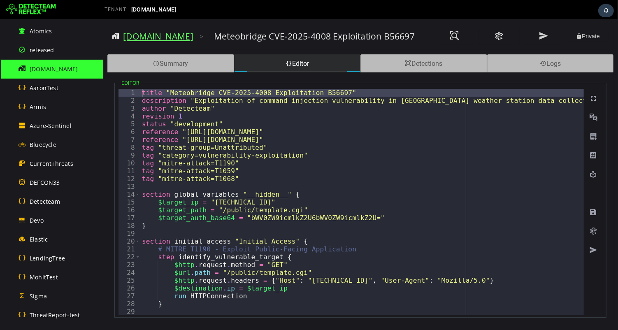
click at [143, 39] on link "[DOMAIN_NAME]" at bounding box center [158, 36] width 70 height 12
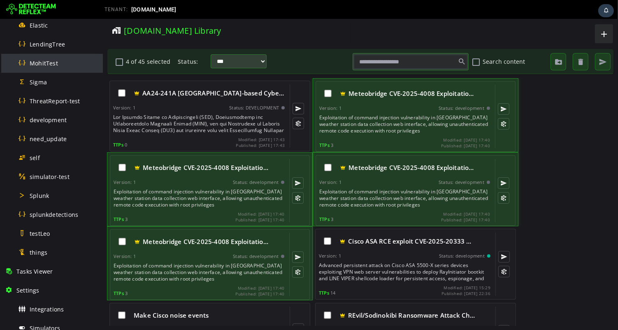
scroll to position [465, 0]
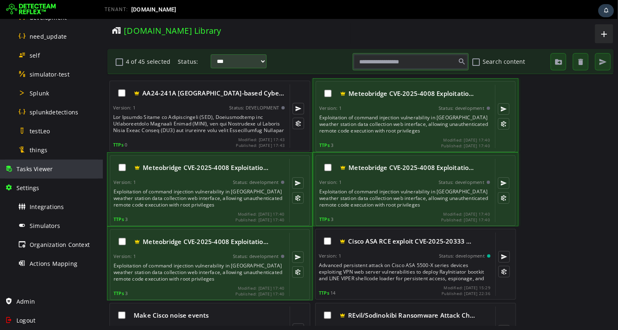
click at [43, 168] on span "Tasks Viewer" at bounding box center [34, 169] width 36 height 8
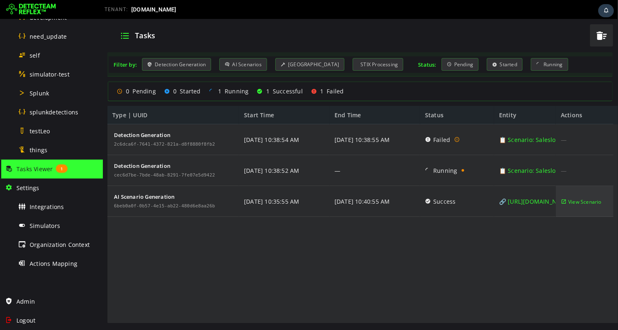
click at [584, 203] on span "View Scenario" at bounding box center [583, 201] width 33 height 31
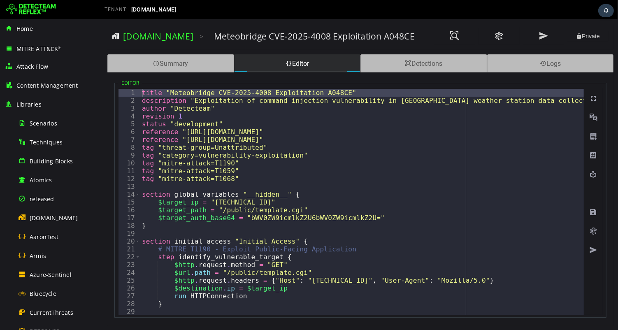
click at [391, 38] on h3 "Meteobridge CVE-2025-4008 Exploitation A048CE" at bounding box center [313, 36] width 201 height 12
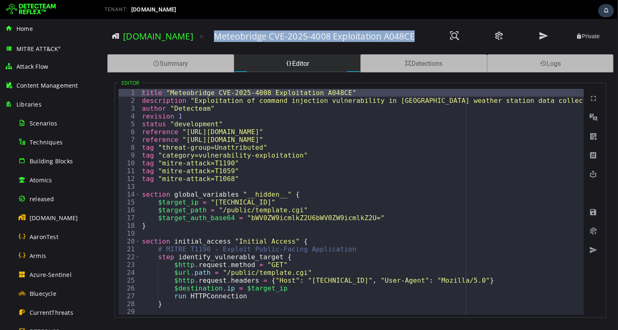
click at [391, 38] on h3 "Meteobridge CVE-2025-4008 Exploitation A048CE" at bounding box center [313, 36] width 201 height 12
click at [436, 31] on button at bounding box center [453, 36] width 41 height 17
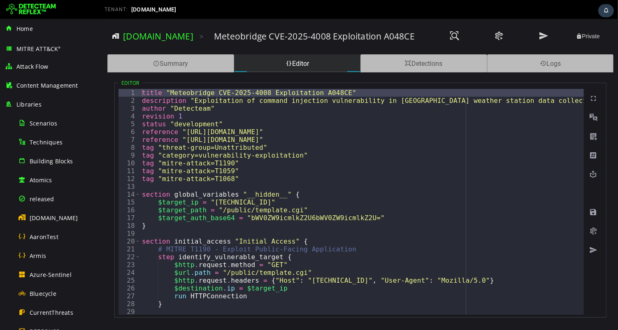
click at [397, 39] on h3 "Meteobridge CVE-2025-4008 Exploitation A048CE" at bounding box center [313, 36] width 201 height 12
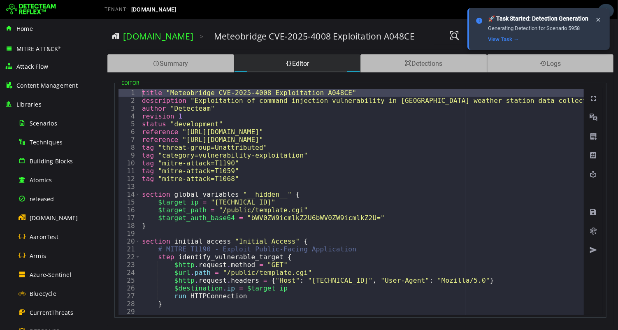
click at [384, 35] on h3 "Meteobridge CVE-2025-4008 Exploitation A048CE" at bounding box center [313, 36] width 201 height 12
click at [392, 37] on h3 "Meteobridge CVE-2025-4008 Exploitation A048CE" at bounding box center [313, 36] width 201 height 12
click at [389, 39] on h3 "Meteobridge CVE-2025-4008 Exploitation A048CE" at bounding box center [313, 36] width 201 height 12
copy h3 "A048CE"
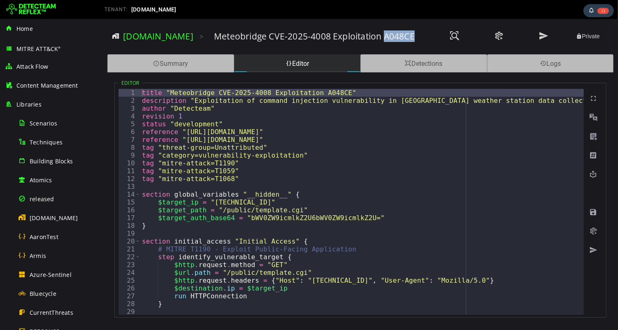
click at [160, 42] on link "[DOMAIN_NAME]" at bounding box center [158, 36] width 70 height 12
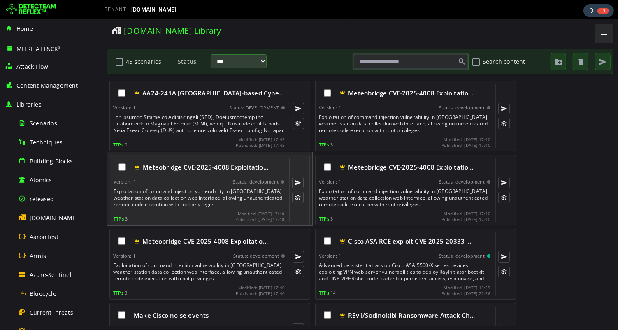
click at [209, 183] on div "Version: 1 Status: development" at bounding box center [198, 182] width 171 height 6
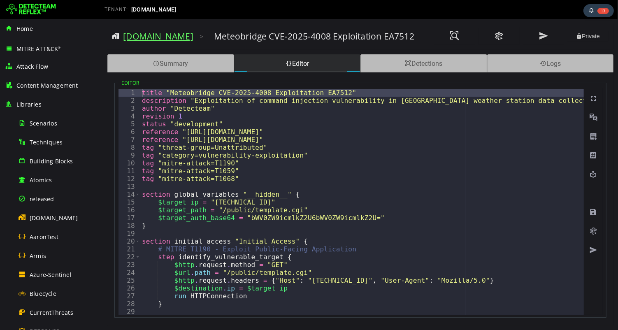
click at [162, 35] on link "[DOMAIN_NAME]" at bounding box center [158, 36] width 70 height 12
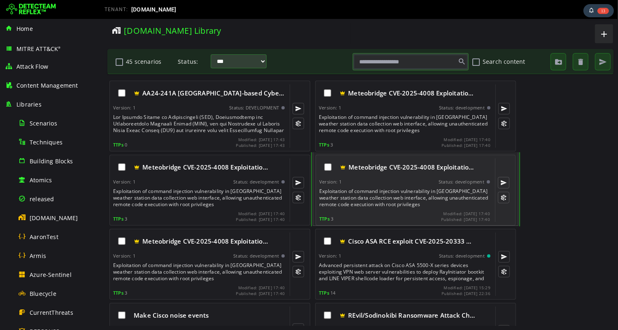
click at [413, 183] on div "Version: 1 Status: development" at bounding box center [404, 182] width 171 height 6
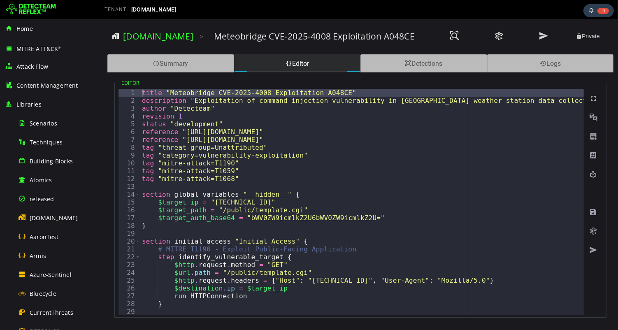
click at [153, 30] on div "[DOMAIN_NAME] >" at bounding box center [158, 36] width 93 height 23
click at [150, 37] on link "[DOMAIN_NAME]" at bounding box center [158, 36] width 70 height 12
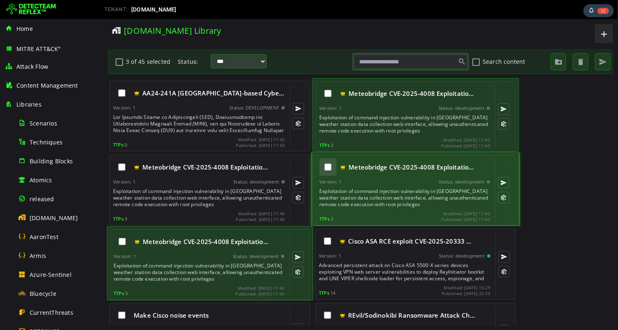
click at [320, 169] on div at bounding box center [327, 166] width 17 height 17
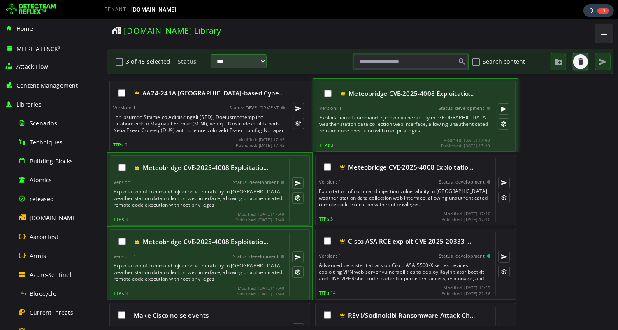
click at [574, 62] on button "button" at bounding box center [579, 61] width 15 height 15
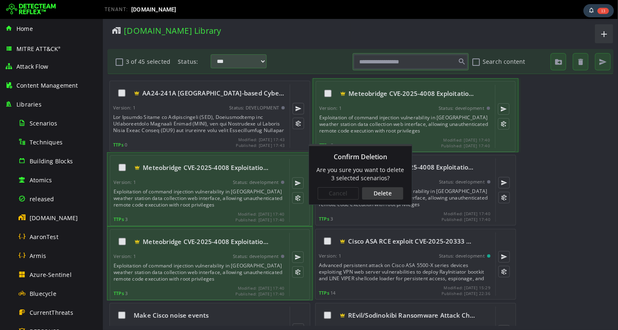
click at [382, 200] on div "Cancel Delete" at bounding box center [359, 193] width 103 height 22
click at [381, 191] on div "Delete" at bounding box center [381, 193] width 41 height 12
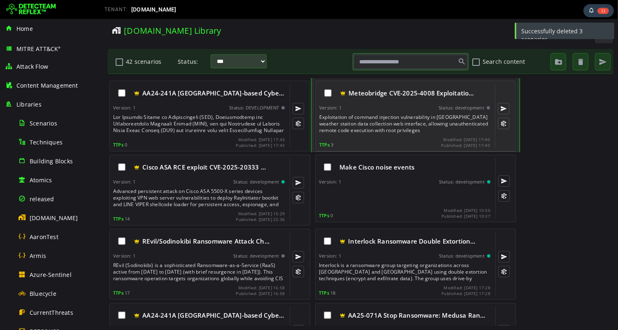
click at [386, 116] on div "Exploitation of command injection vulnerability in [GEOGRAPHIC_DATA] weather st…" at bounding box center [405, 124] width 172 height 20
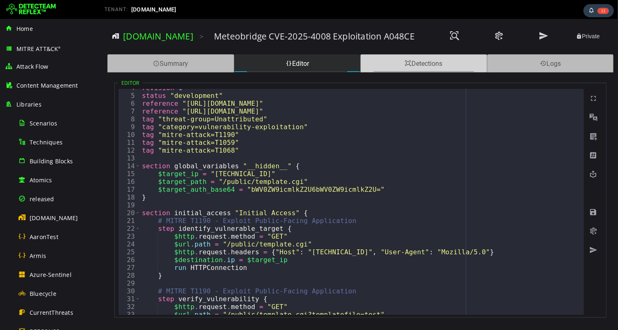
click at [421, 62] on div "Detections" at bounding box center [423, 63] width 127 height 18
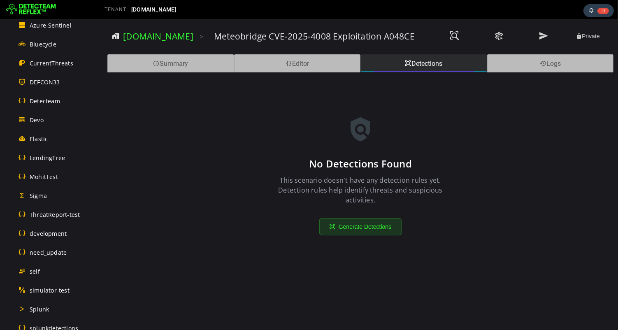
scroll to position [453, 0]
